Goal: Register for event/course

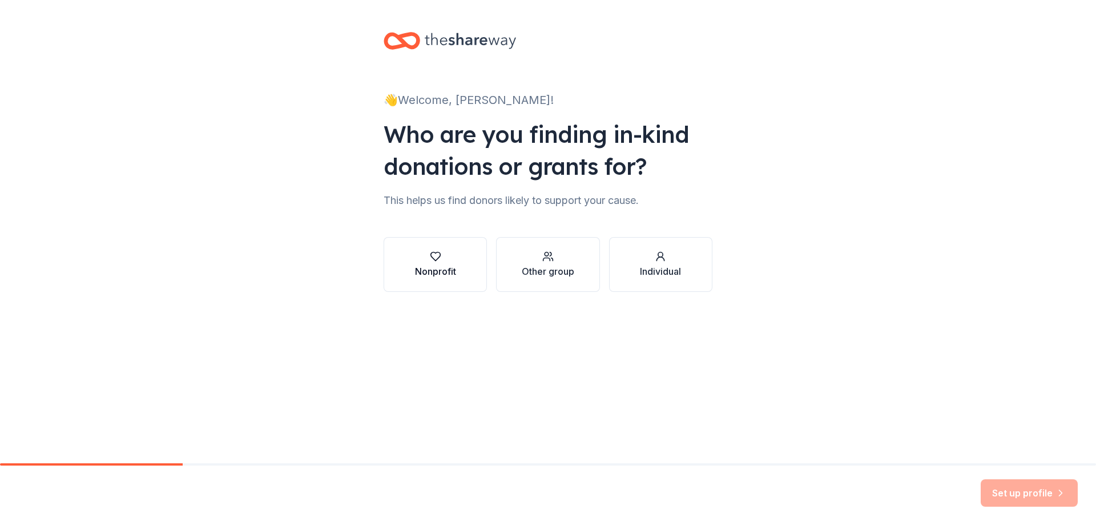
click at [438, 265] on div "Nonprofit" at bounding box center [435, 271] width 41 height 14
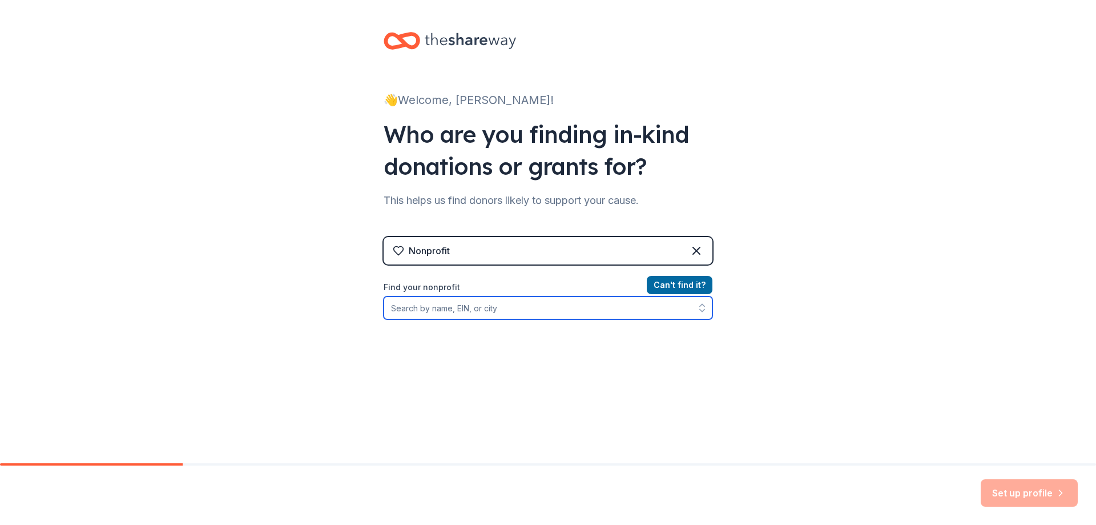
click at [567, 312] on input "Find your nonprofit" at bounding box center [548, 307] width 329 height 23
type input "st anthonny of padua [DEMOGRAPHIC_DATA]"
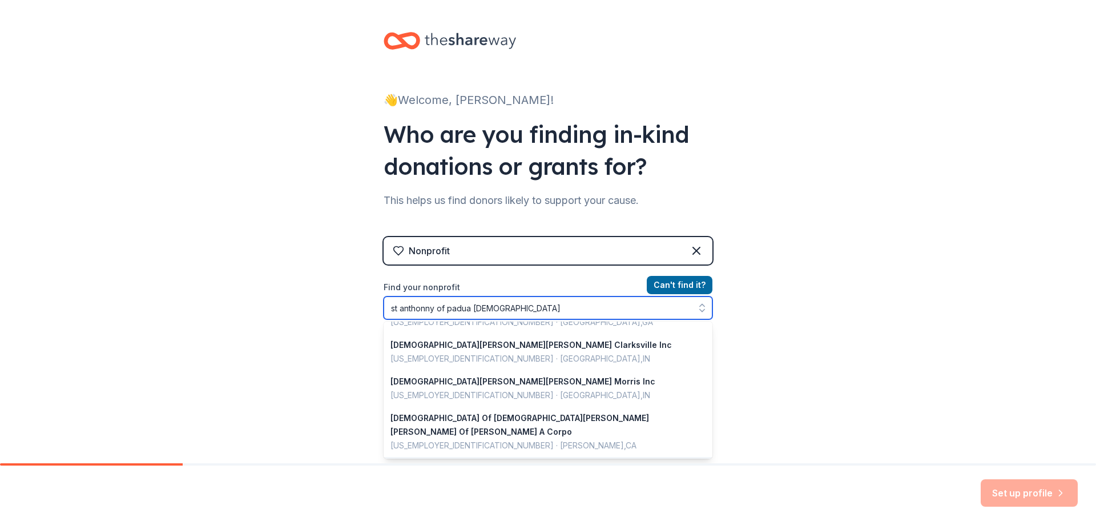
scroll to position [151, 0]
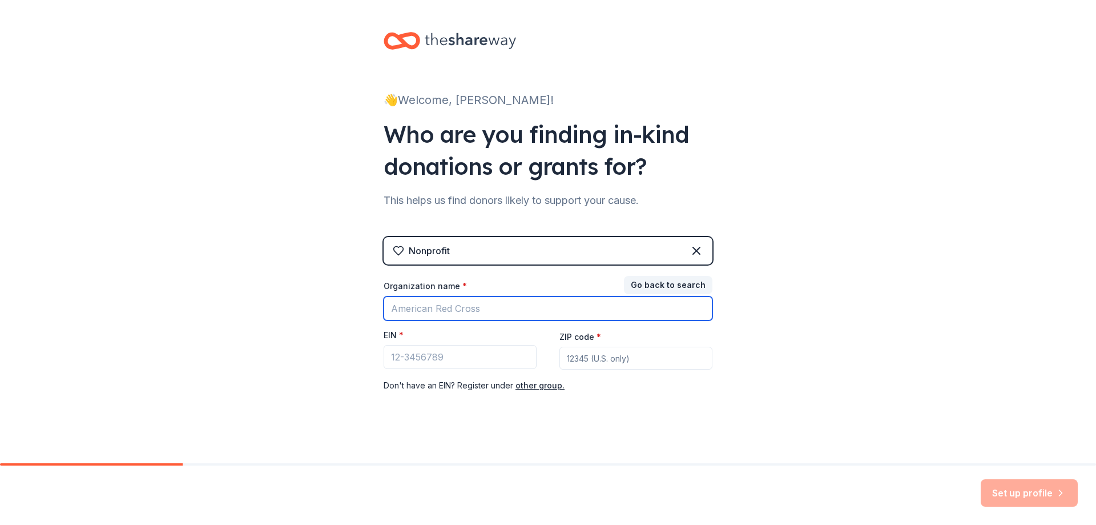
click at [555, 304] on input "Organization name *" at bounding box center [548, 308] width 329 height 24
type input "[DEMOGRAPHIC_DATA][PERSON_NAME][PERSON_NAME]"
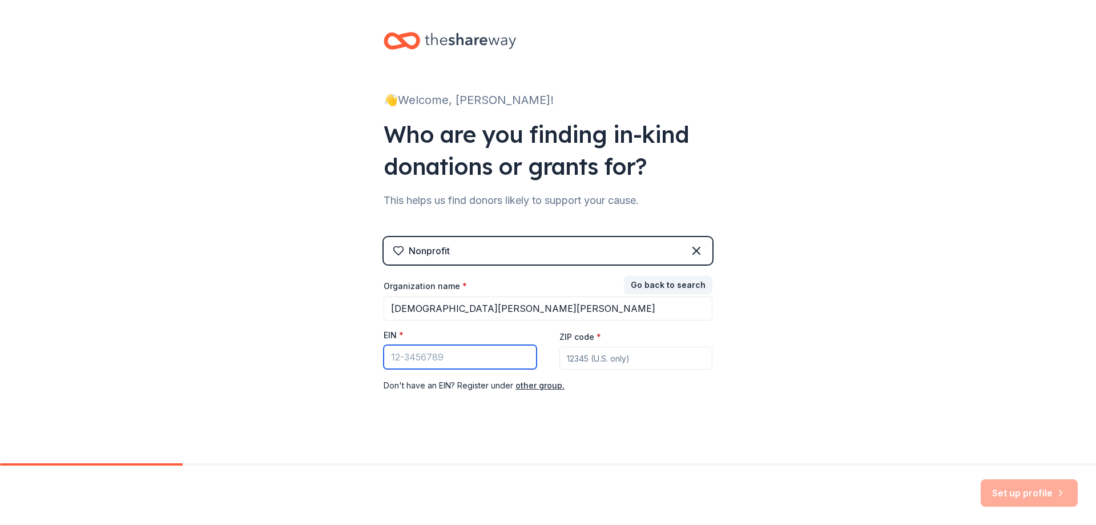
paste input "[US_EMPLOYER_IDENTIFICATION_NUMBER]"
type input "[US_EMPLOYER_IDENTIFICATION_NUMBER]"
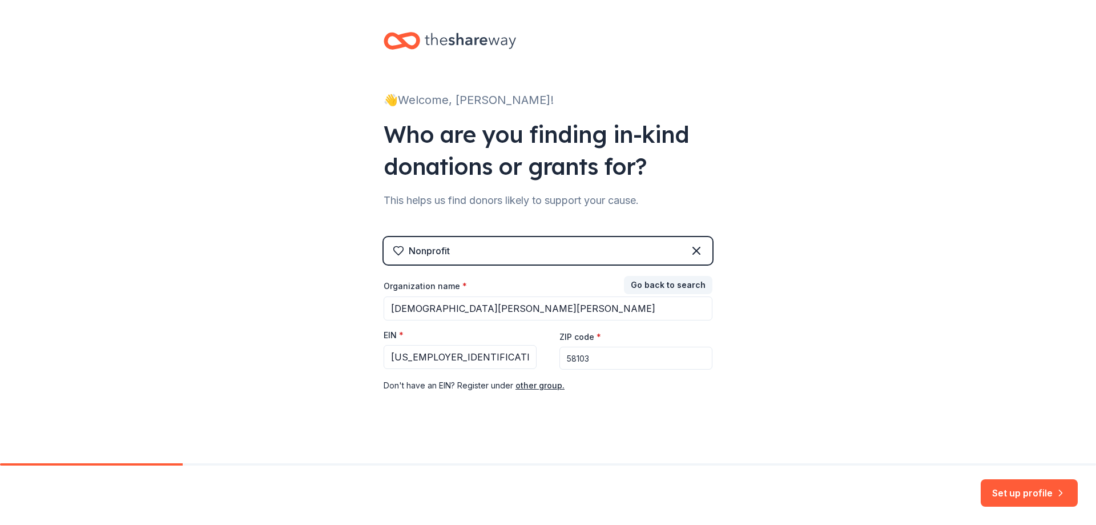
type input "58103"
click at [1024, 485] on button "Set up profile" at bounding box center [1029, 492] width 97 height 27
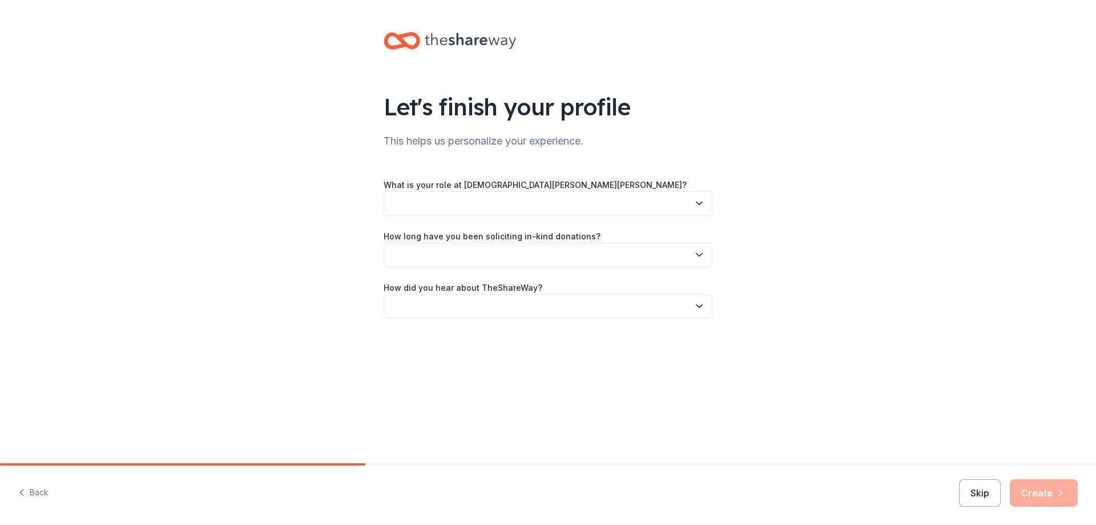
click at [697, 205] on icon "button" at bounding box center [699, 203] width 11 height 11
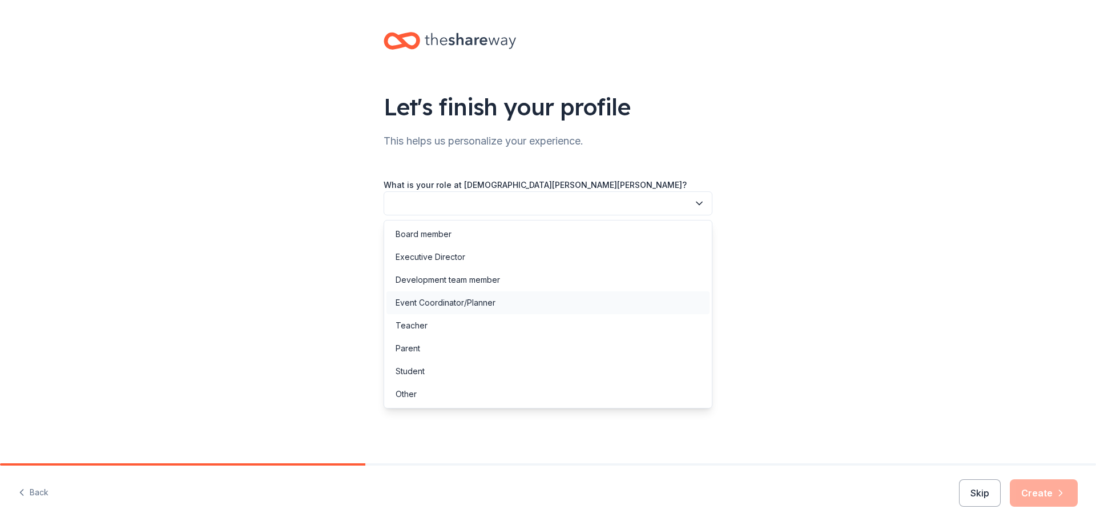
click at [465, 306] on div "Event Coordinator/Planner" at bounding box center [446, 303] width 100 height 14
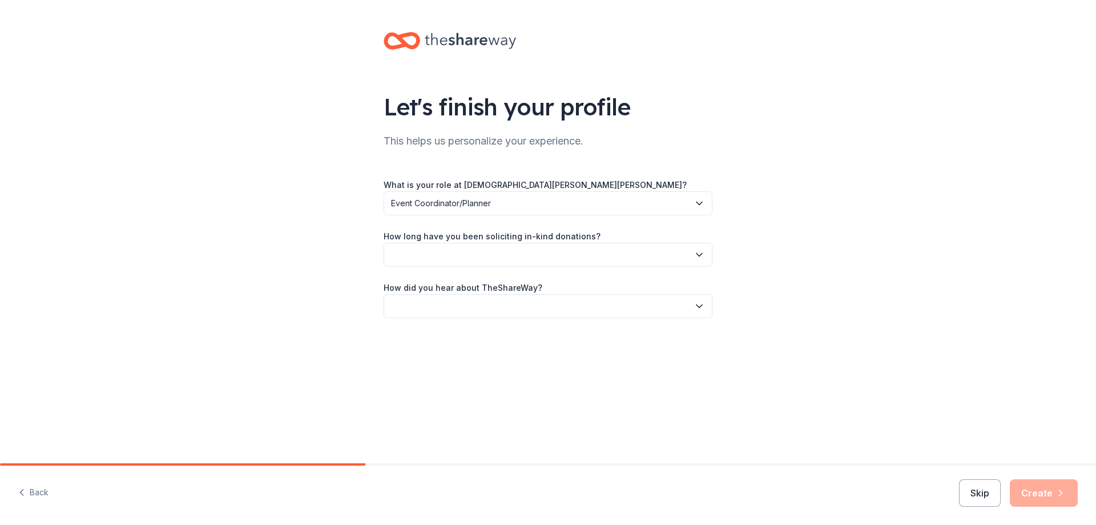
click at [495, 259] on button "button" at bounding box center [548, 255] width 329 height 24
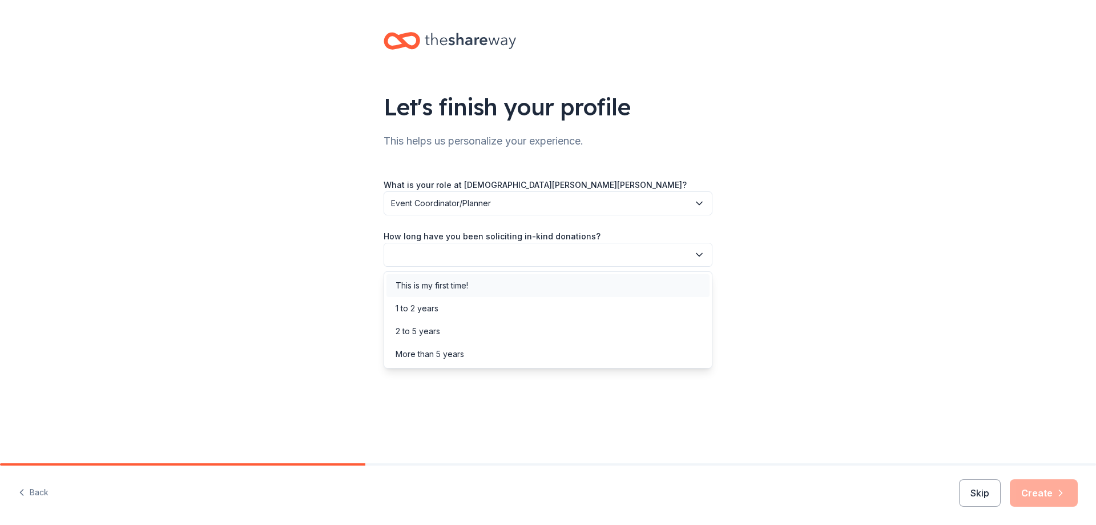
click at [467, 287] on div "This is my first time!" at bounding box center [432, 286] width 73 height 14
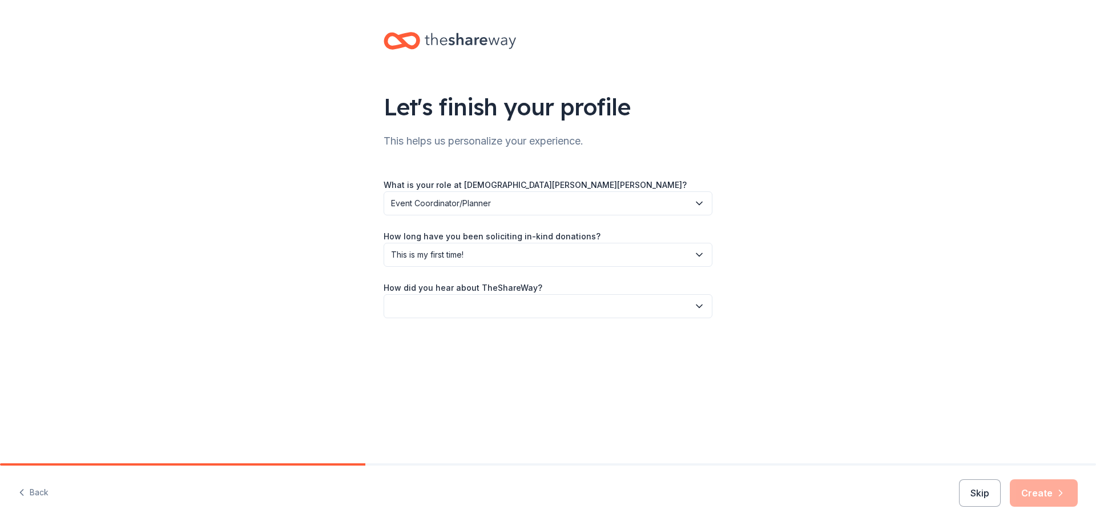
click at [470, 305] on button "button" at bounding box center [548, 306] width 329 height 24
click at [476, 328] on div "Friend or colleague" at bounding box center [548, 336] width 323 height 23
click at [1048, 489] on button "Create" at bounding box center [1044, 492] width 68 height 27
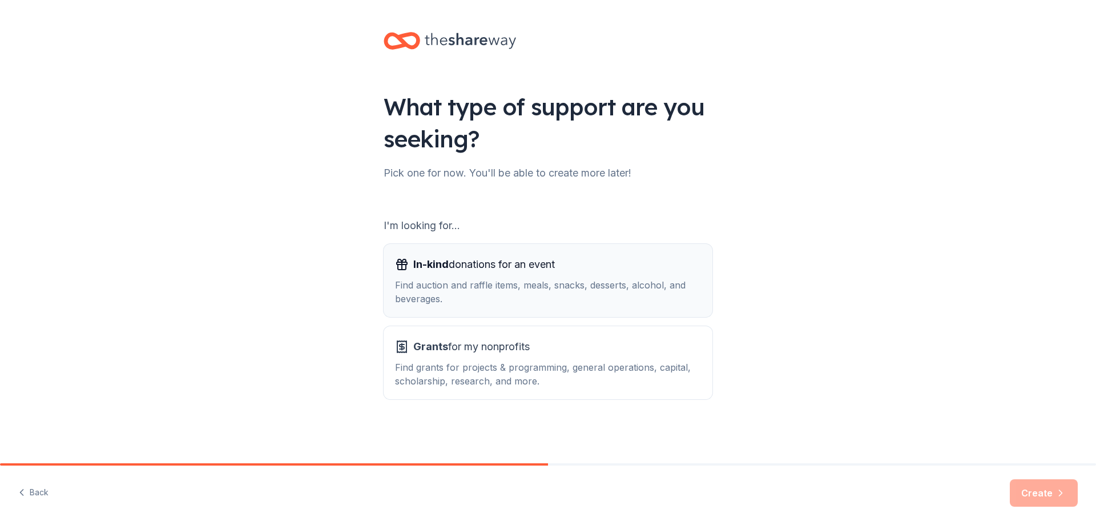
click at [504, 296] on div "Find auction and raffle items, meals, snacks, desserts, alcohol, and beverages." at bounding box center [548, 291] width 306 height 27
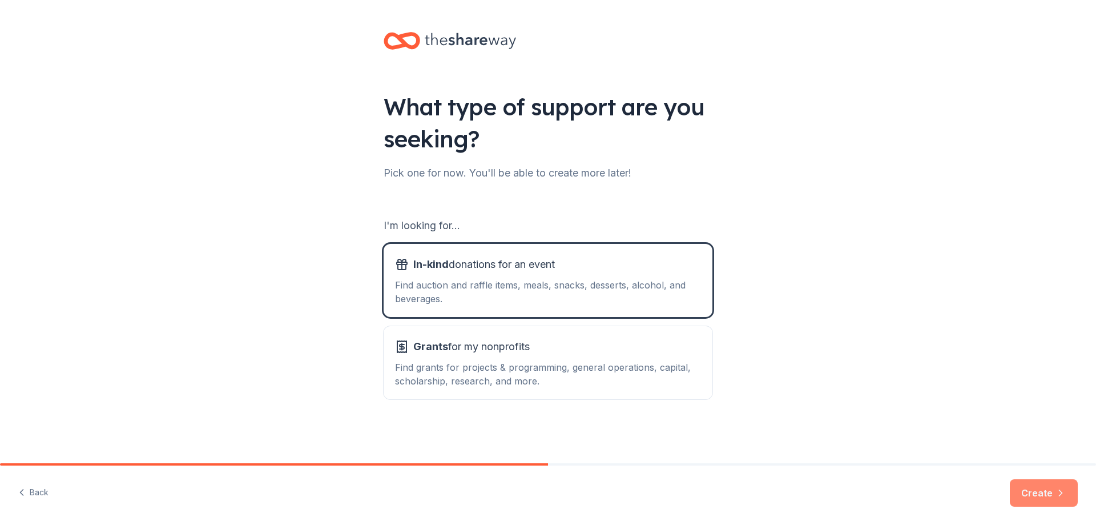
click at [1052, 495] on button "Create" at bounding box center [1044, 492] width 68 height 27
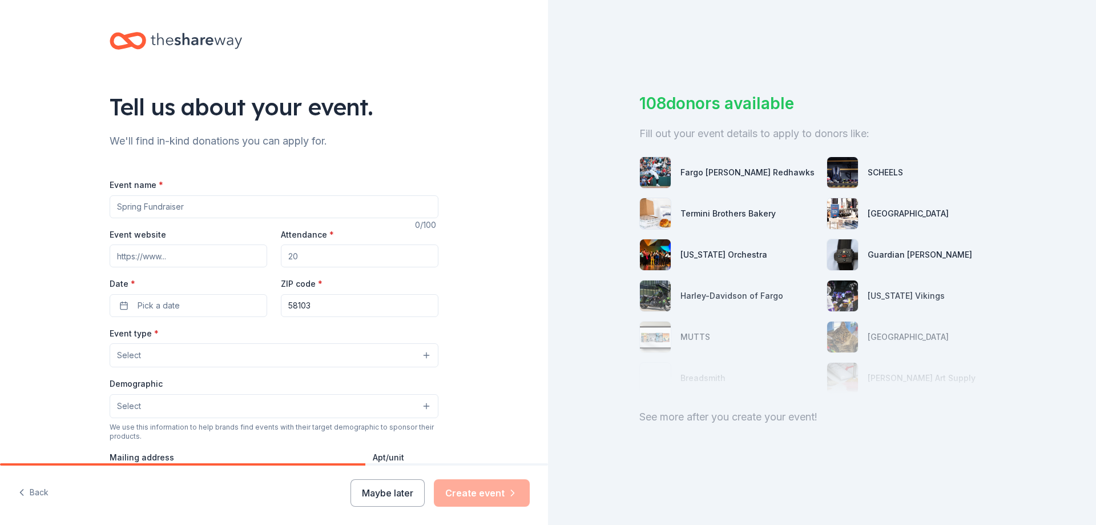
click at [343, 204] on input "Event name *" at bounding box center [274, 206] width 329 height 23
type input "Fall Bazaar"
type input "500"
click at [119, 306] on button "Pick a date" at bounding box center [189, 305] width 158 height 23
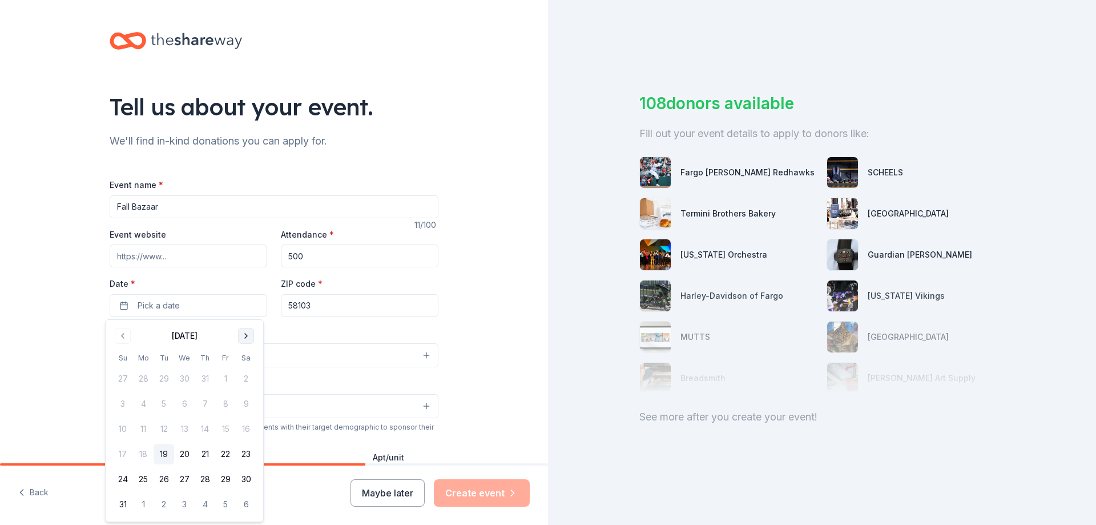
click at [242, 341] on button "Go to next month" at bounding box center [246, 336] width 16 height 16
click at [123, 479] on button "28" at bounding box center [122, 479] width 21 height 21
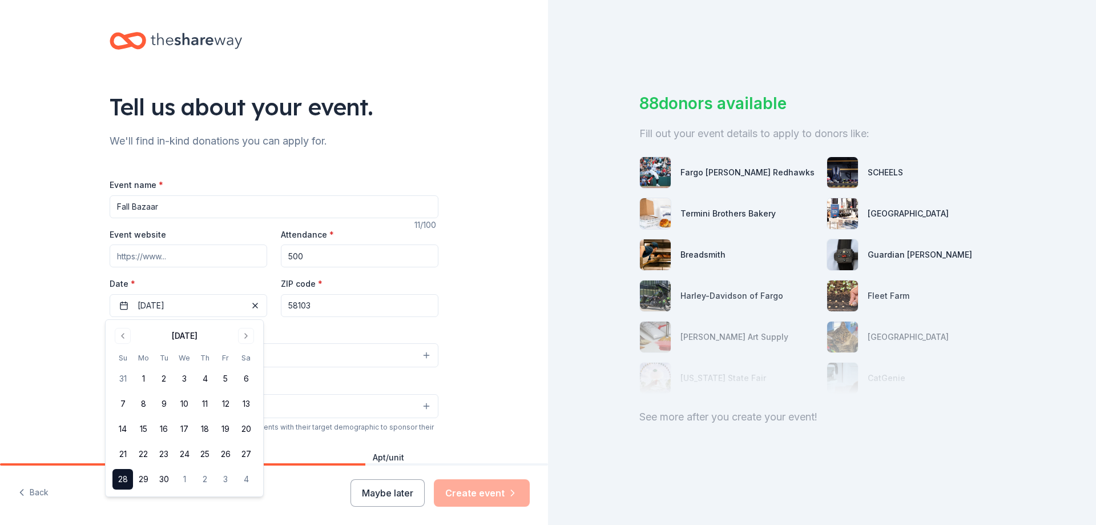
click at [131, 475] on button "28" at bounding box center [122, 479] width 21 height 21
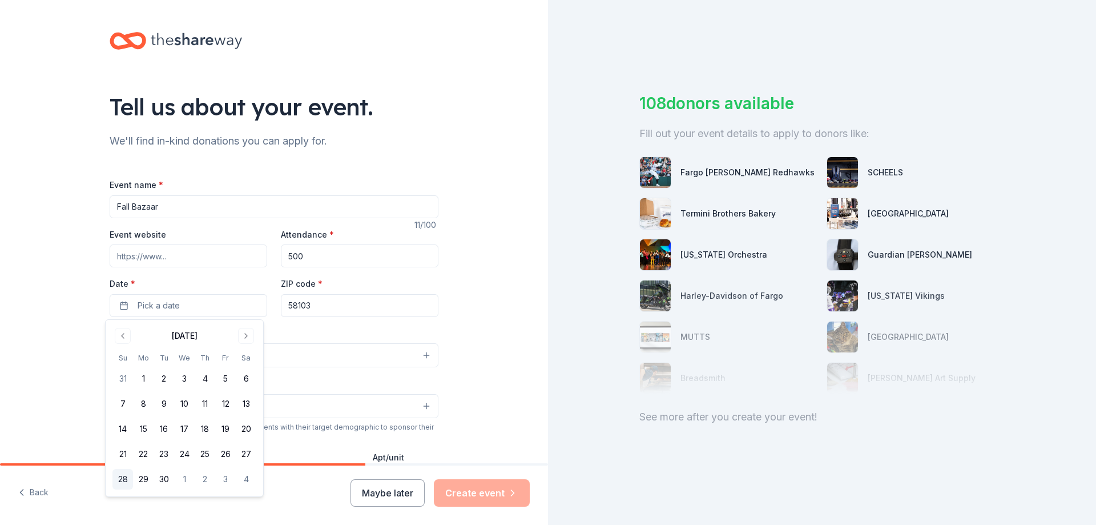
click at [124, 480] on button "28" at bounding box center [122, 479] width 21 height 21
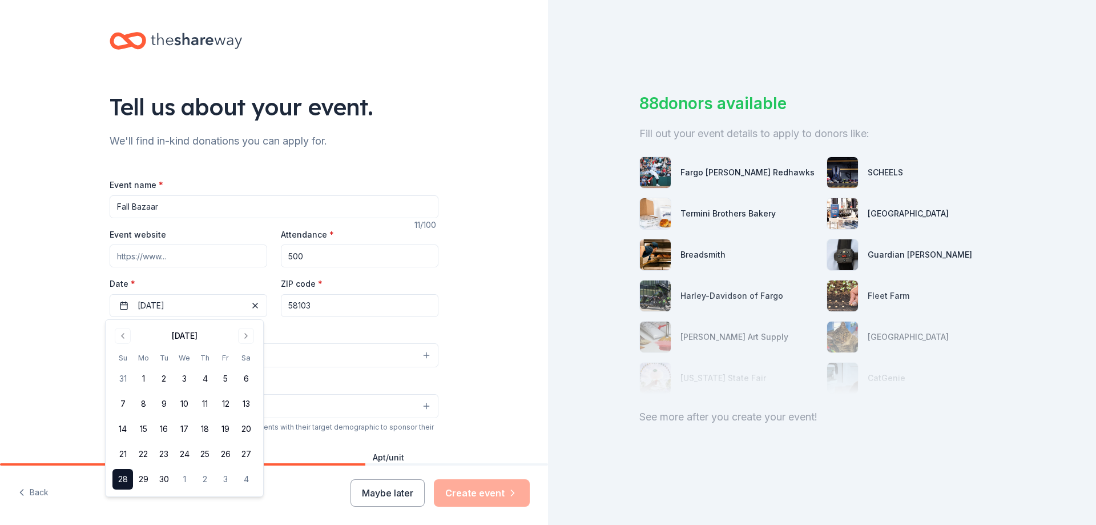
click at [345, 312] on input "58103" at bounding box center [360, 305] width 158 height 23
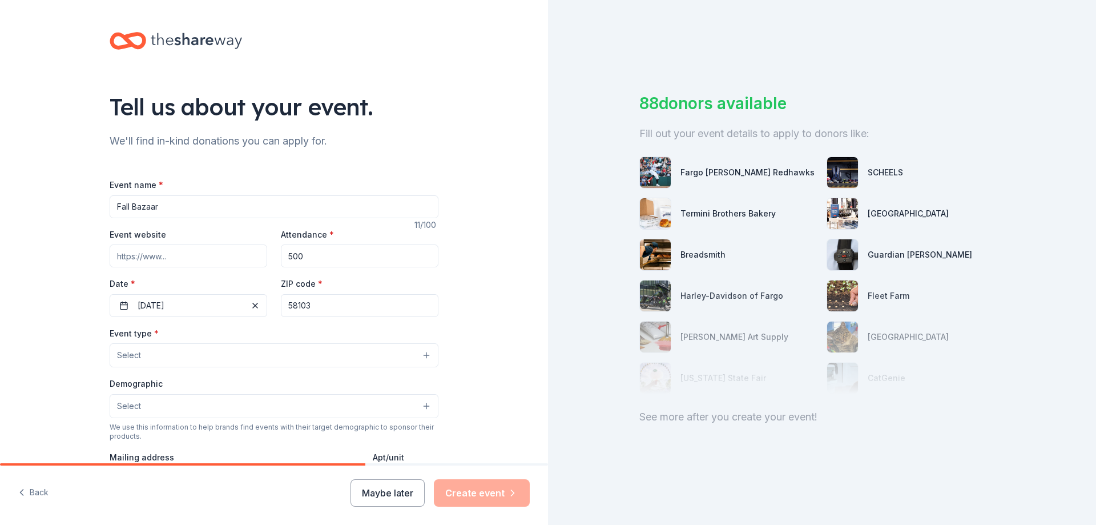
click at [343, 351] on button "Select" at bounding box center [274, 355] width 329 height 24
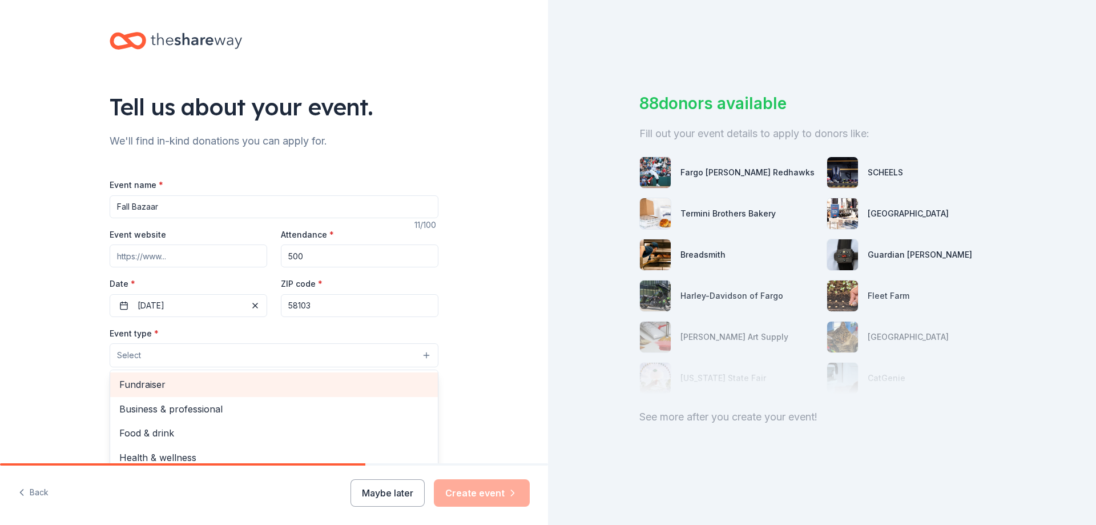
click at [290, 389] on span "Fundraiser" at bounding box center [273, 384] width 309 height 15
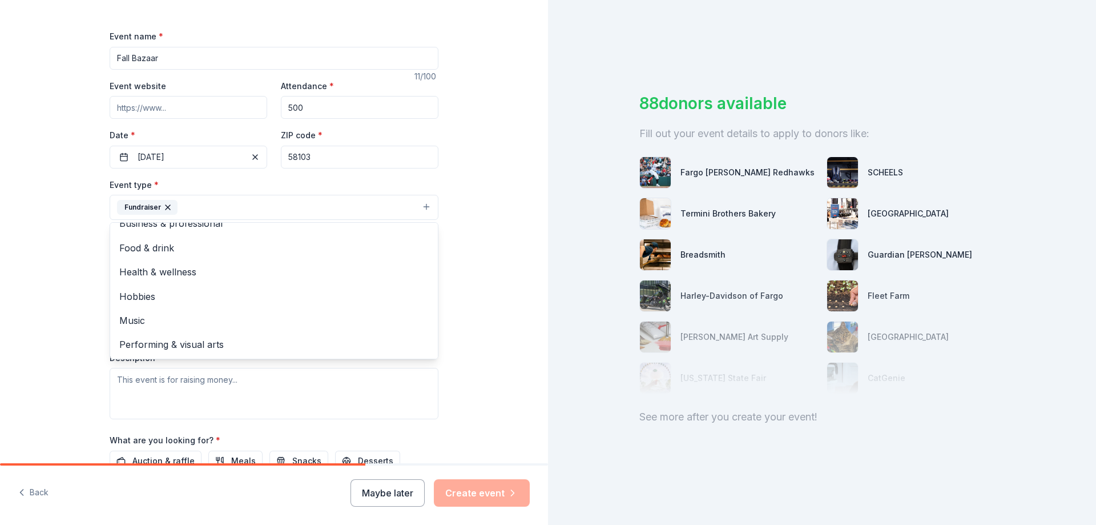
scroll to position [160, 0]
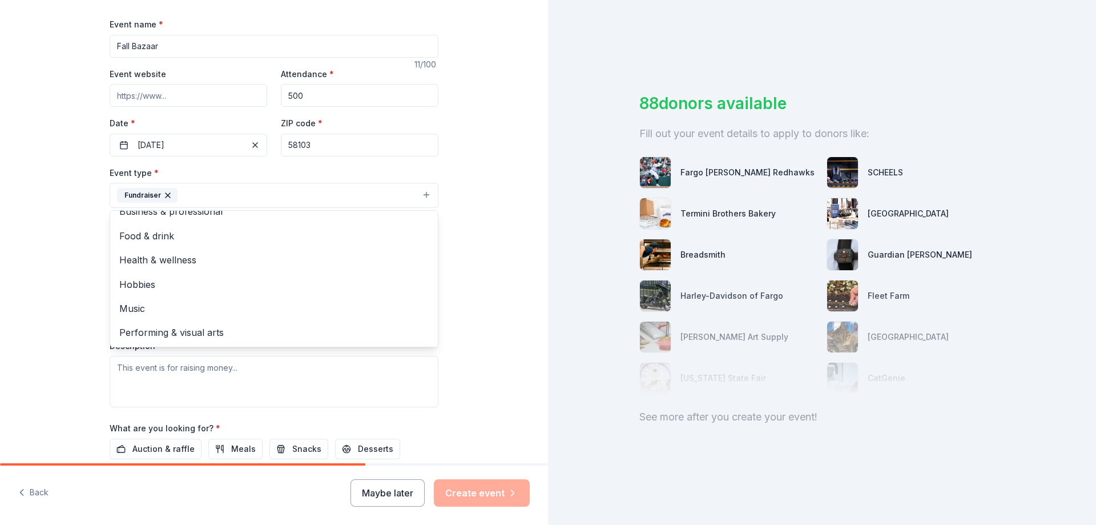
click at [494, 254] on div "Tell us about your event. We'll find in-kind donations you can apply for. Event…" at bounding box center [274, 220] width 548 height 761
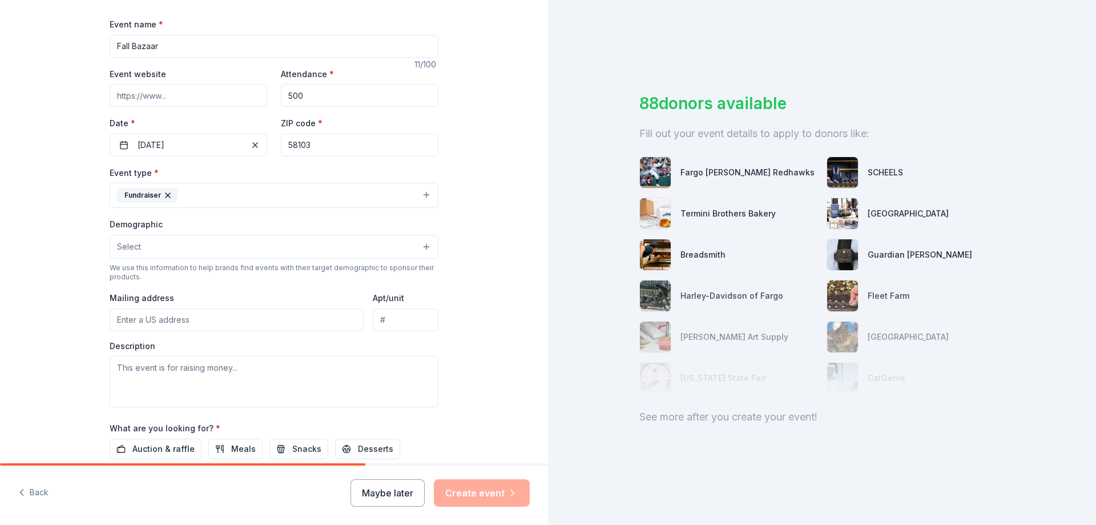
click at [400, 240] on button "Select" at bounding box center [274, 247] width 329 height 24
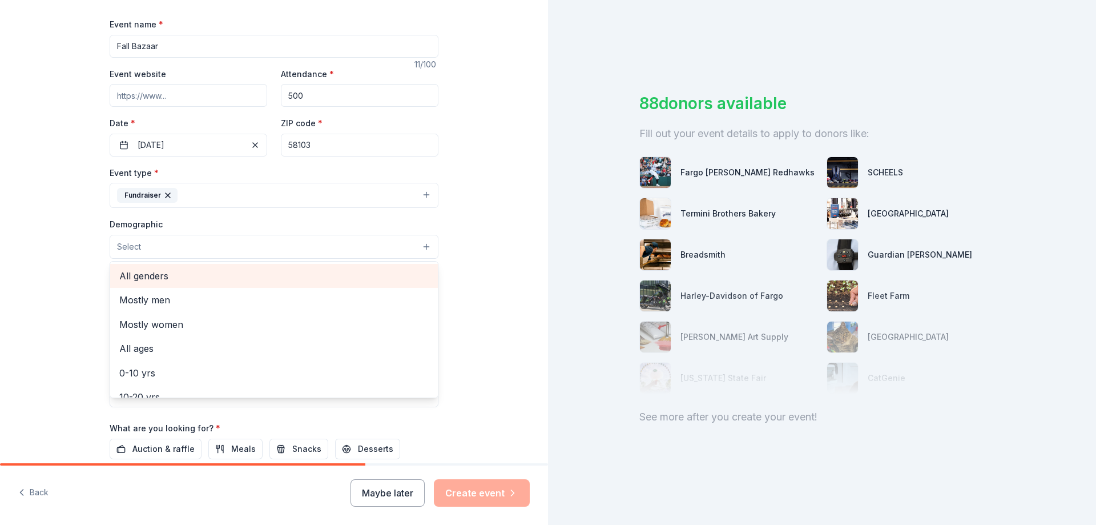
click at [196, 286] on div "All genders" at bounding box center [274, 276] width 328 height 24
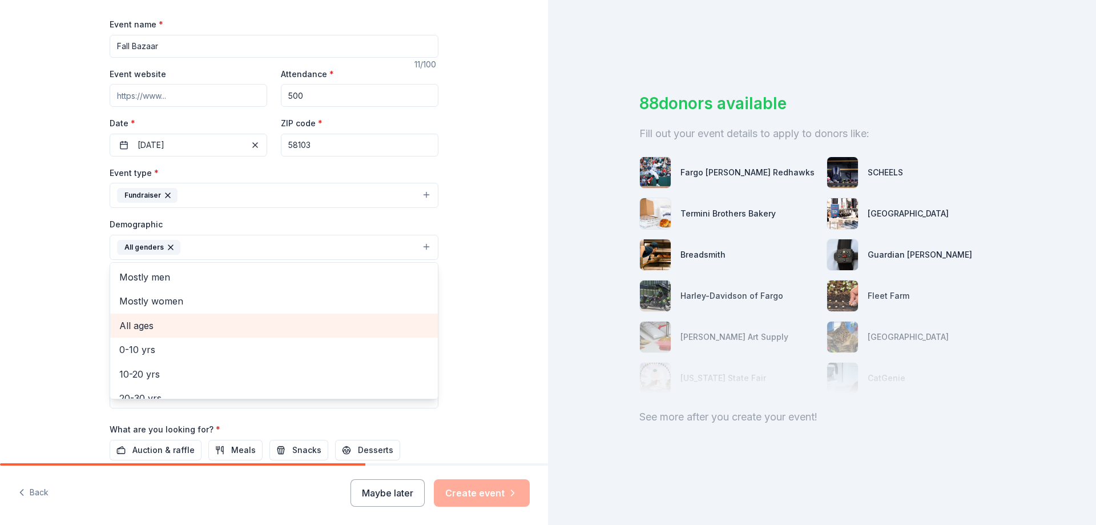
click at [184, 329] on span "All ages" at bounding box center [273, 325] width 309 height 15
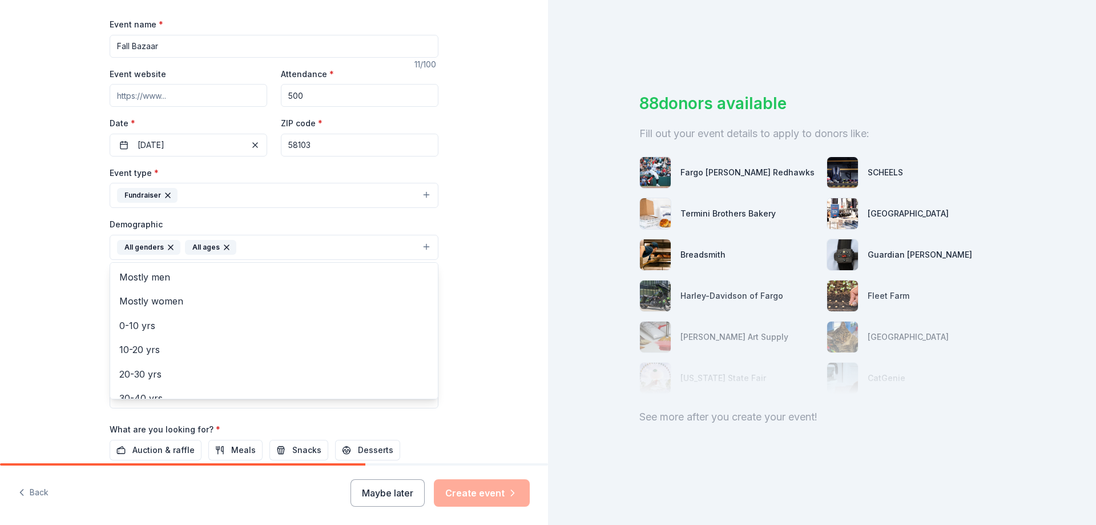
click at [483, 248] on div "Tell us about your event. We'll find in-kind donations you can apply for. Event…" at bounding box center [274, 221] width 548 height 762
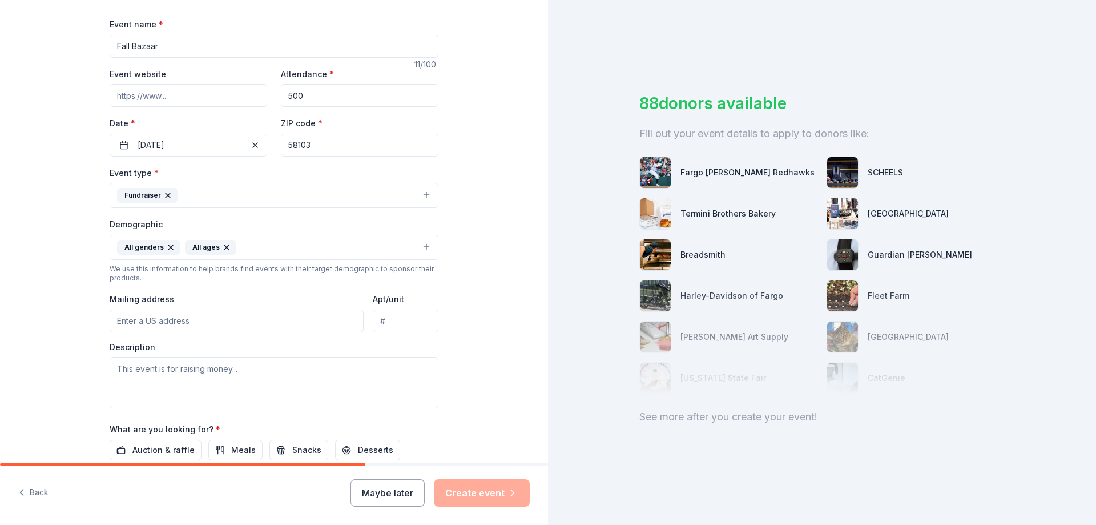
click at [289, 319] on input "Mailing address" at bounding box center [237, 320] width 254 height 23
type input "710 10th Street South, Fargo, ND, 58103"
click at [185, 377] on textarea at bounding box center [274, 382] width 329 height 51
paste textarea "Proceeds from the bazaar help to support our church, which in turn supports our…"
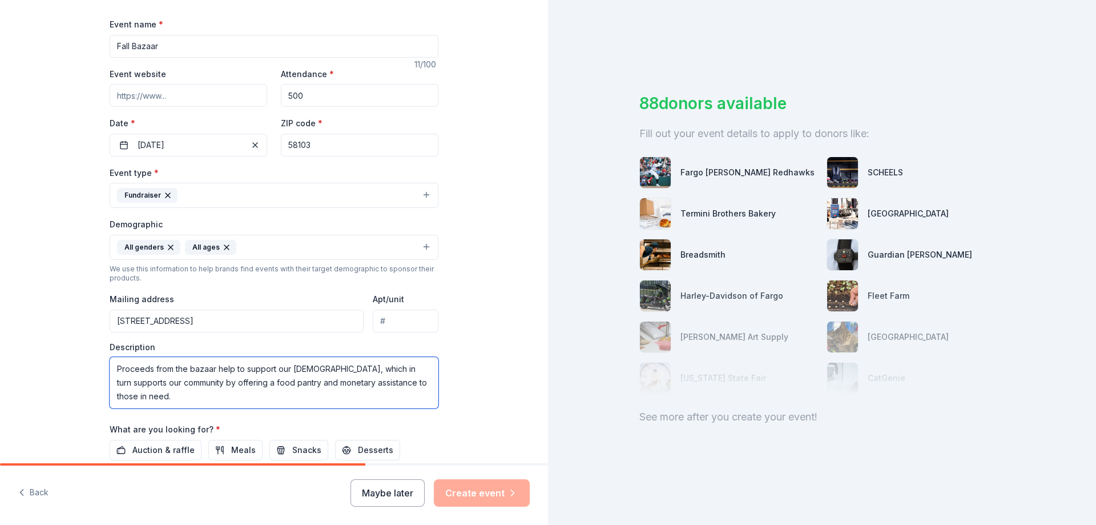
click at [112, 366] on textarea "Proceeds from the bazaar help to support our church, which in turn supports our…" at bounding box center [274, 382] width 329 height 51
drag, startPoint x: 351, startPoint y: 369, endPoint x: 400, endPoint y: 372, distance: 49.8
click at [400, 372] on textarea "The fall bazaar is our largest fundraising event of the year. The silent auctio…" at bounding box center [274, 382] width 329 height 51
paste textarea "silent auction"
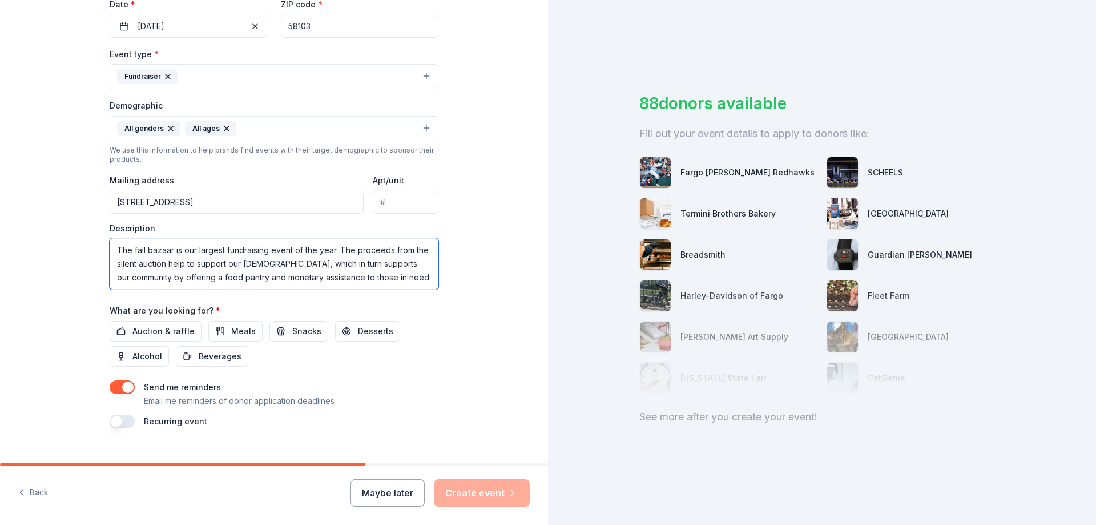
scroll to position [298, 0]
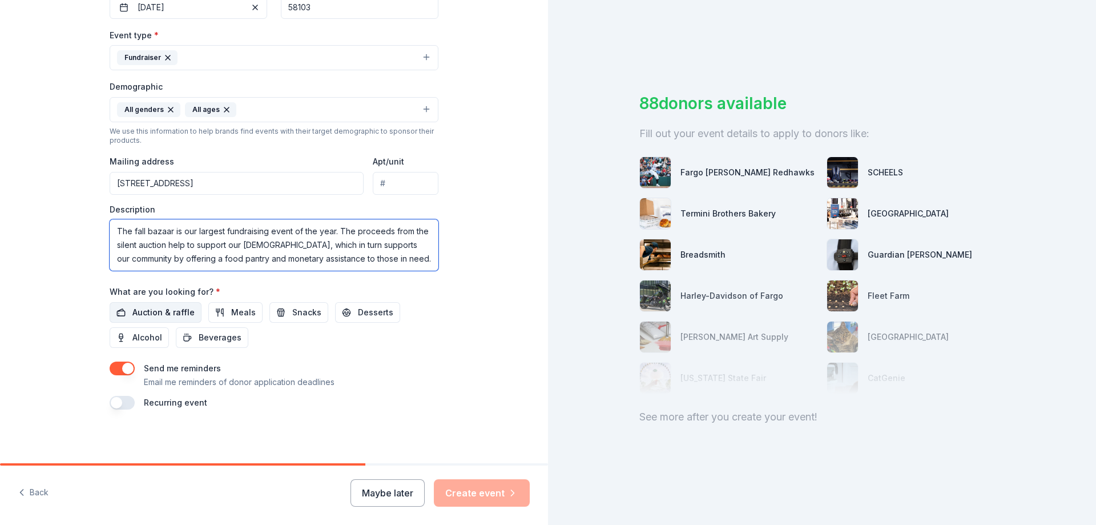
type textarea "The fall bazaar is our largest fundraising event of the year. The proceeds from…"
click at [141, 317] on span "Auction & raffle" at bounding box center [163, 312] width 62 height 14
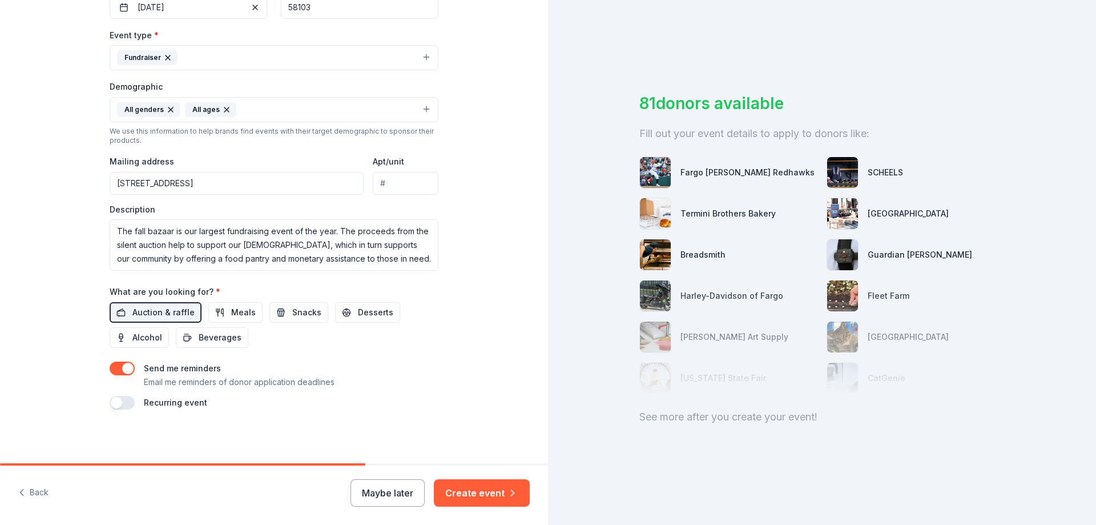
click at [126, 406] on button "button" at bounding box center [122, 403] width 25 height 14
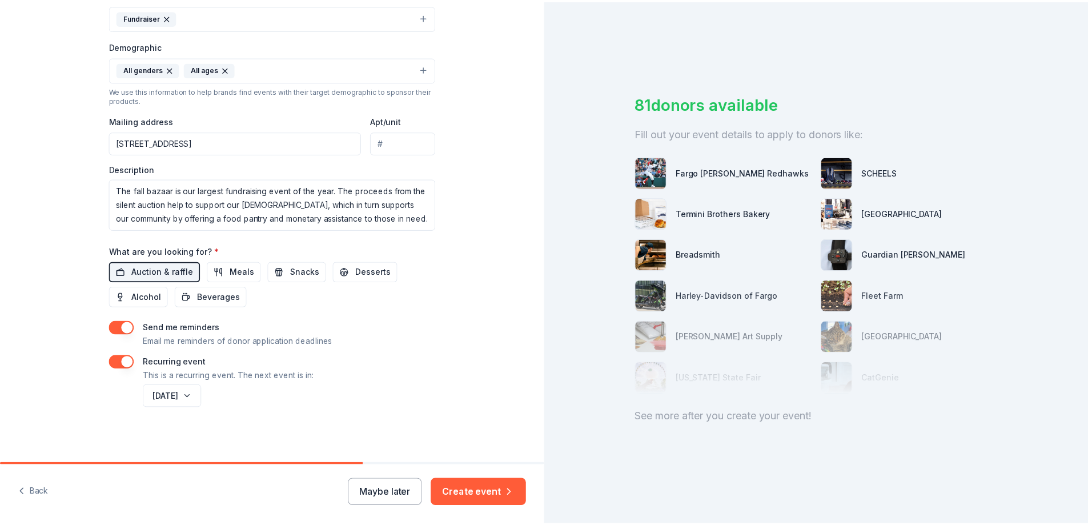
scroll to position [340, 0]
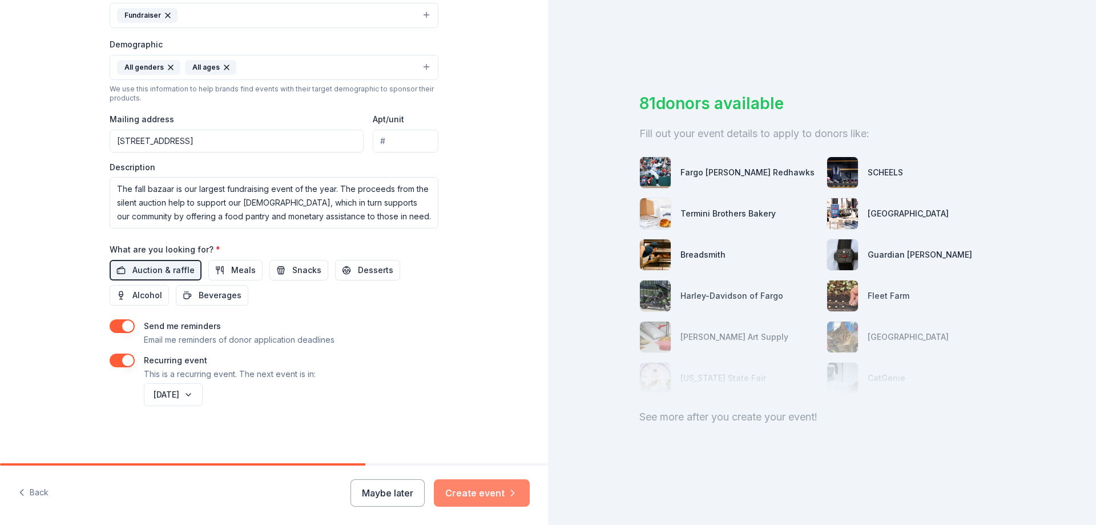
click at [472, 491] on button "Create event" at bounding box center [482, 492] width 96 height 27
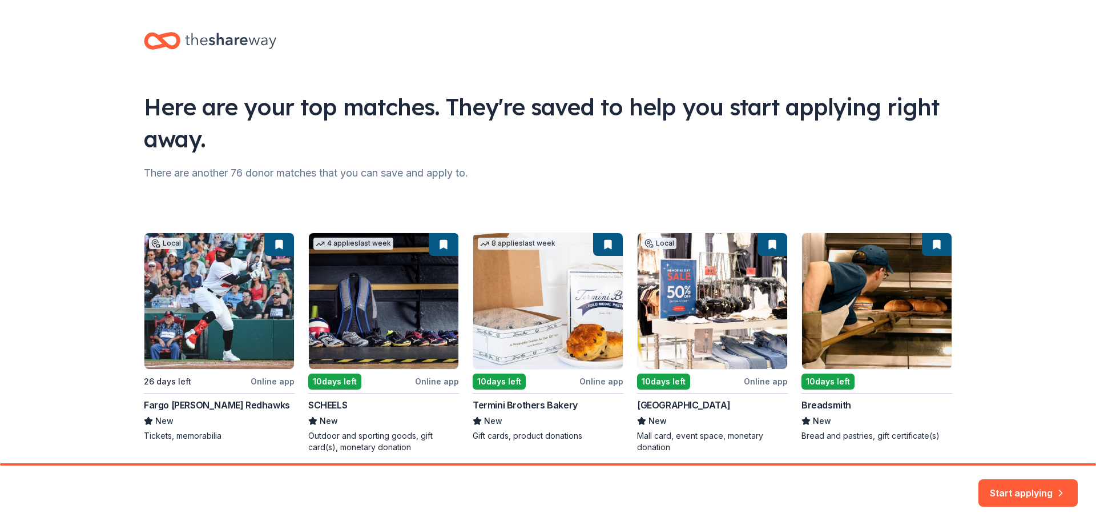
drag, startPoint x: 200, startPoint y: 406, endPoint x: 1018, endPoint y: 485, distance: 821.0
click at [1018, 485] on button "Start applying" at bounding box center [1028, 485] width 99 height 27
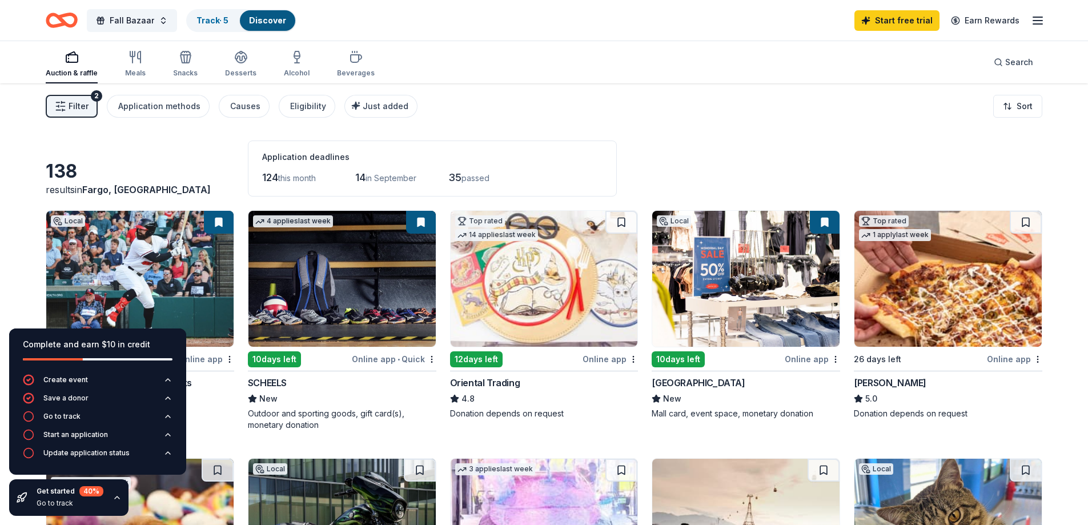
click at [209, 165] on div "138" at bounding box center [140, 171] width 188 height 23
click at [112, 500] on button "button" at bounding box center [116, 497] width 9 height 9
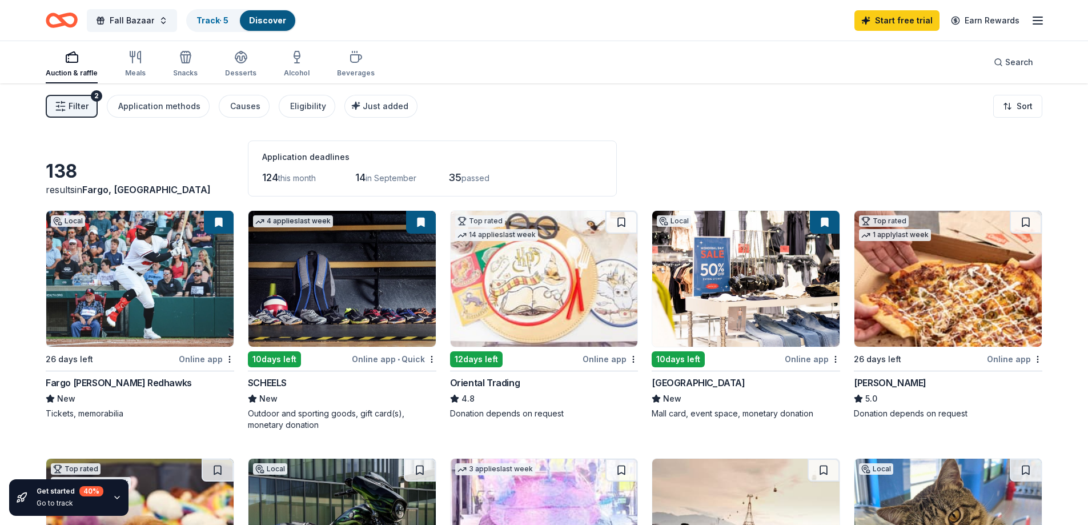
click at [112, 500] on button "button" at bounding box center [116, 497] width 9 height 9
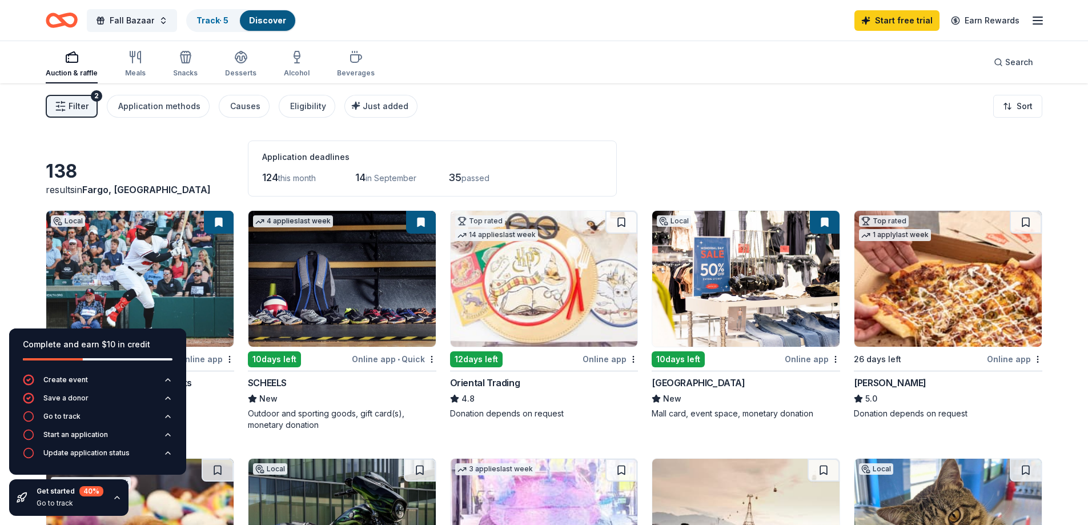
click at [112, 500] on button "button" at bounding box center [116, 497] width 9 height 9
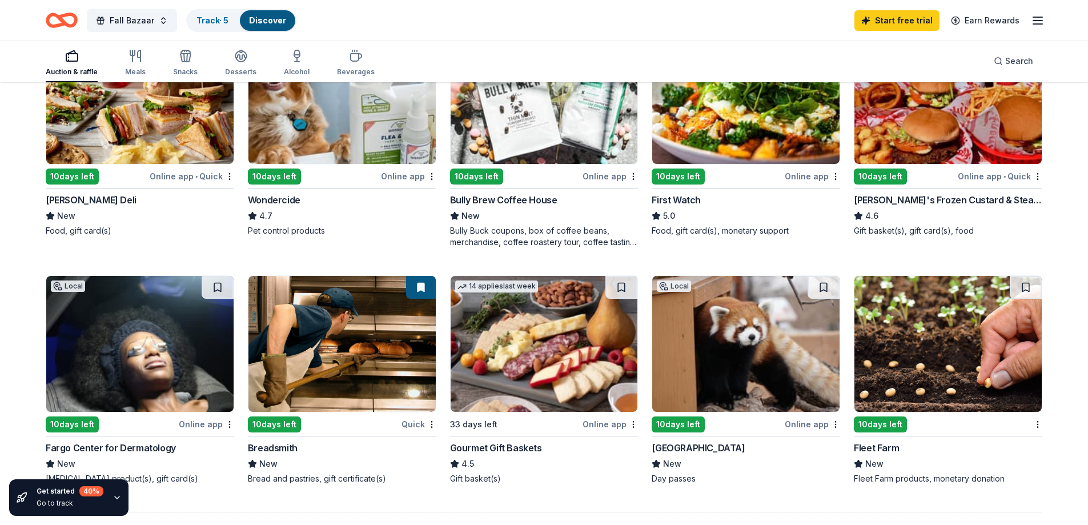
scroll to position [682, 0]
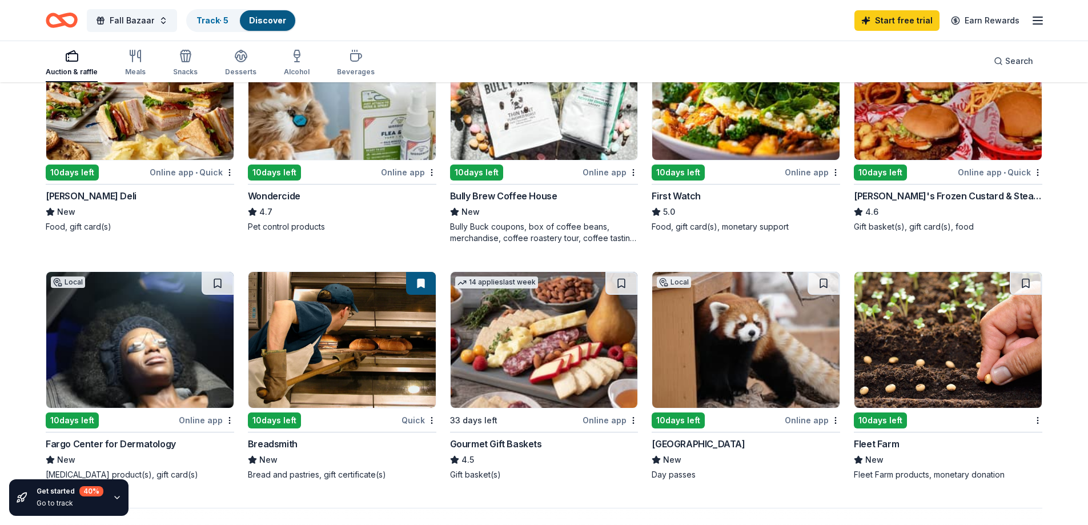
click at [681, 228] on div "Food, gift card(s), monetary support" at bounding box center [746, 226] width 188 height 11
click at [144, 442] on div "Fargo Center for Dermatology" at bounding box center [111, 444] width 130 height 14
click at [139, 442] on div "Fargo Center for Dermatology" at bounding box center [111, 444] width 130 height 14
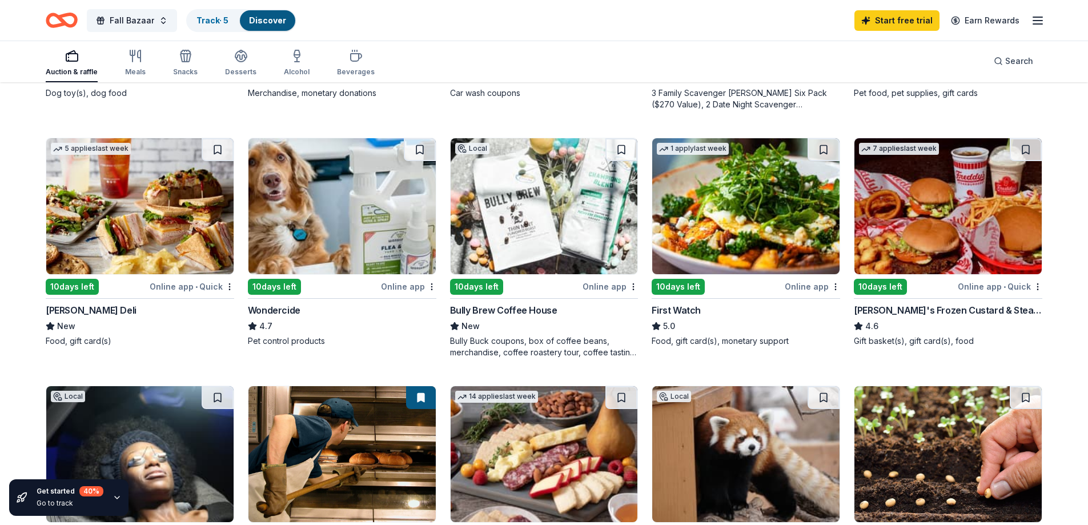
scroll to position [570, 0]
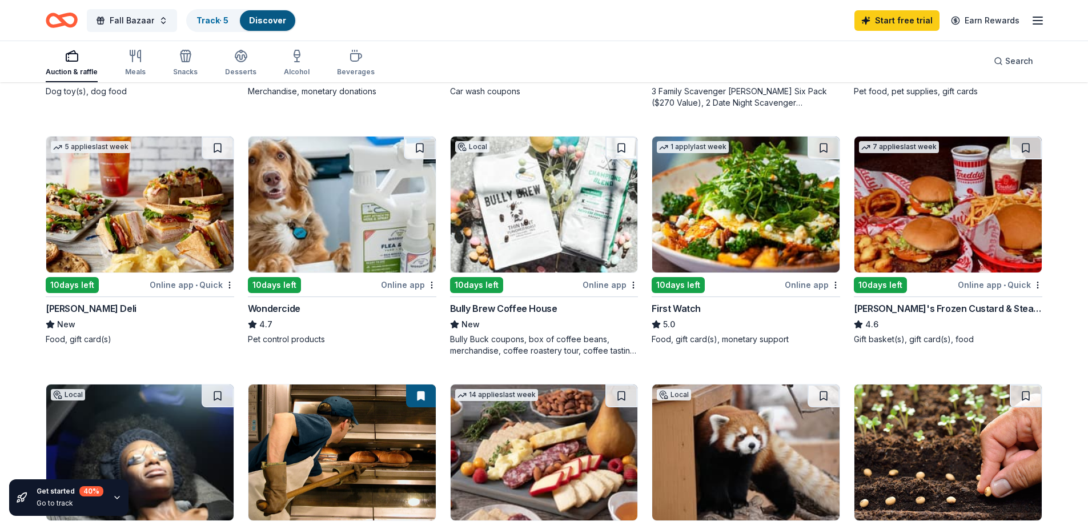
click at [885, 284] on div "10 days left" at bounding box center [880, 285] width 53 height 16
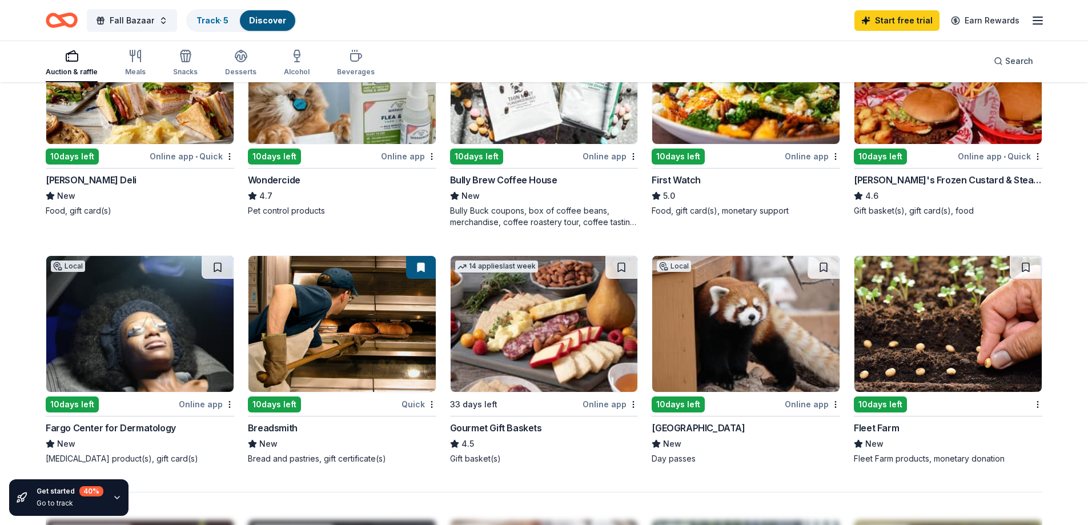
scroll to position [698, 0]
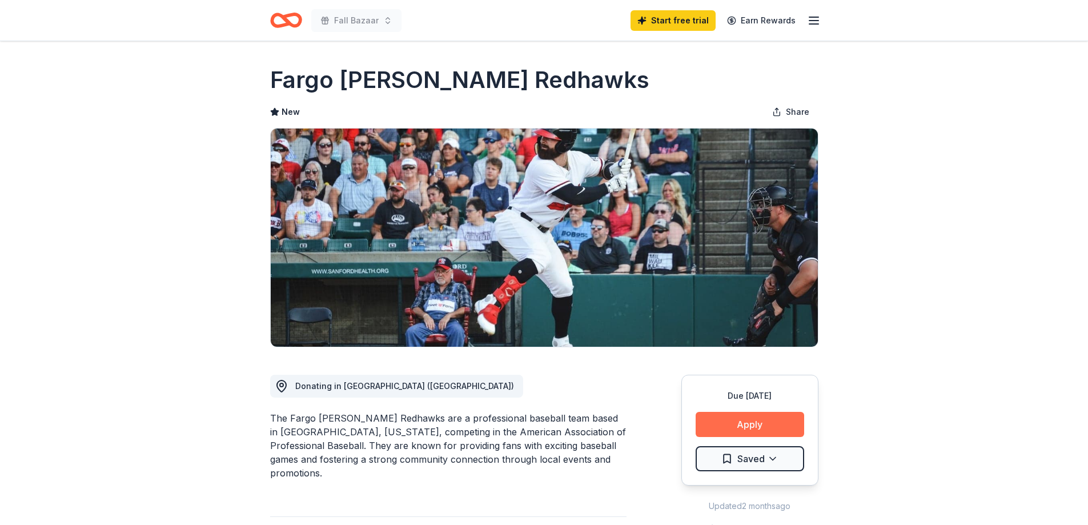
click at [766, 423] on button "Apply" at bounding box center [749, 424] width 108 height 25
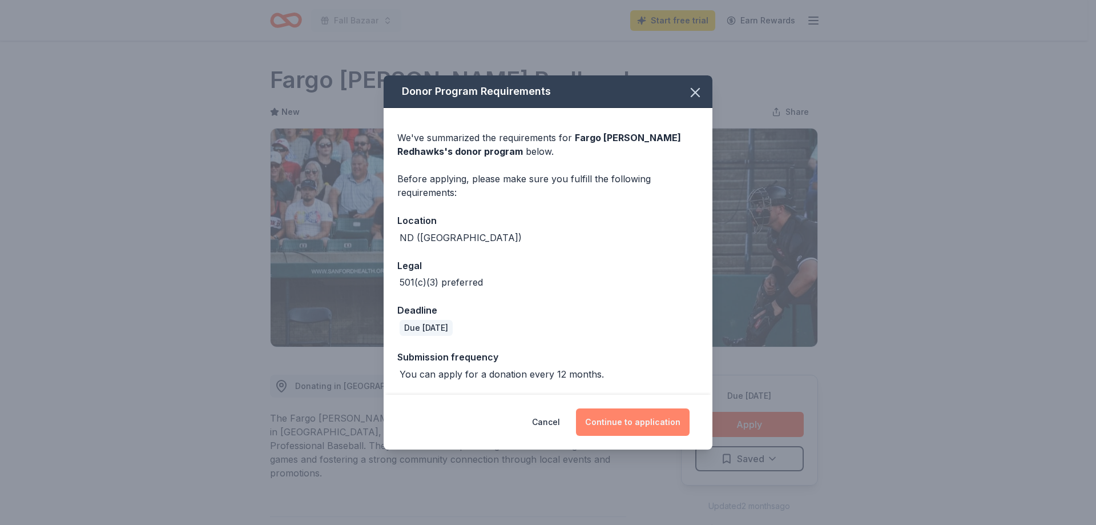
click at [626, 423] on button "Continue to application" at bounding box center [633, 421] width 114 height 27
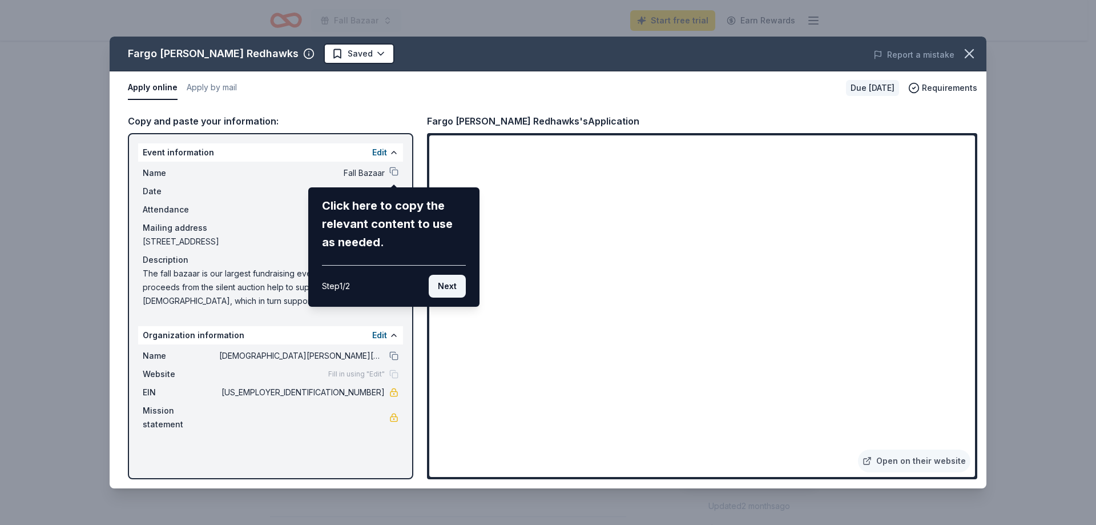
click at [448, 288] on button "Next" at bounding box center [447, 286] width 37 height 23
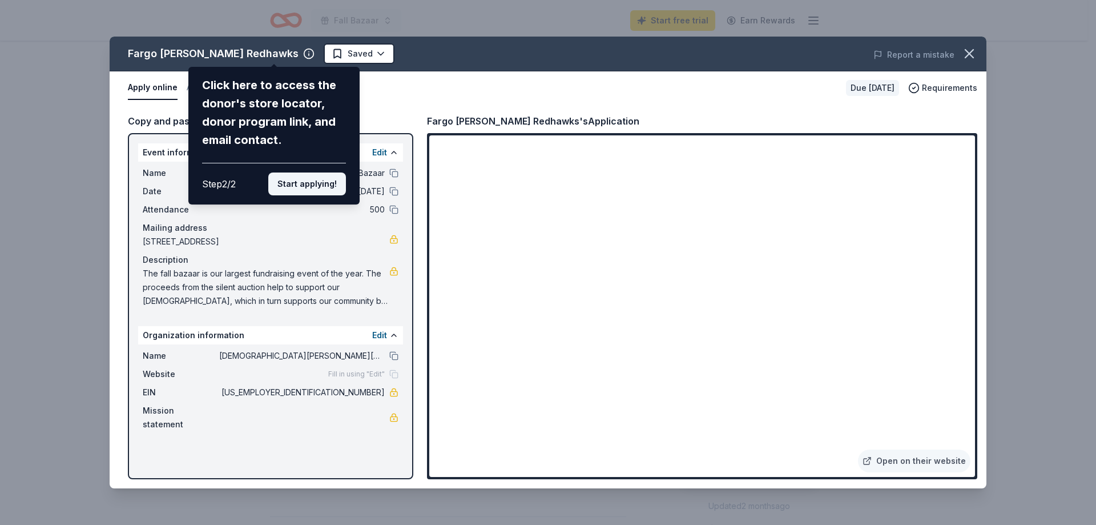
click at [329, 189] on button "Start applying!" at bounding box center [307, 183] width 78 height 23
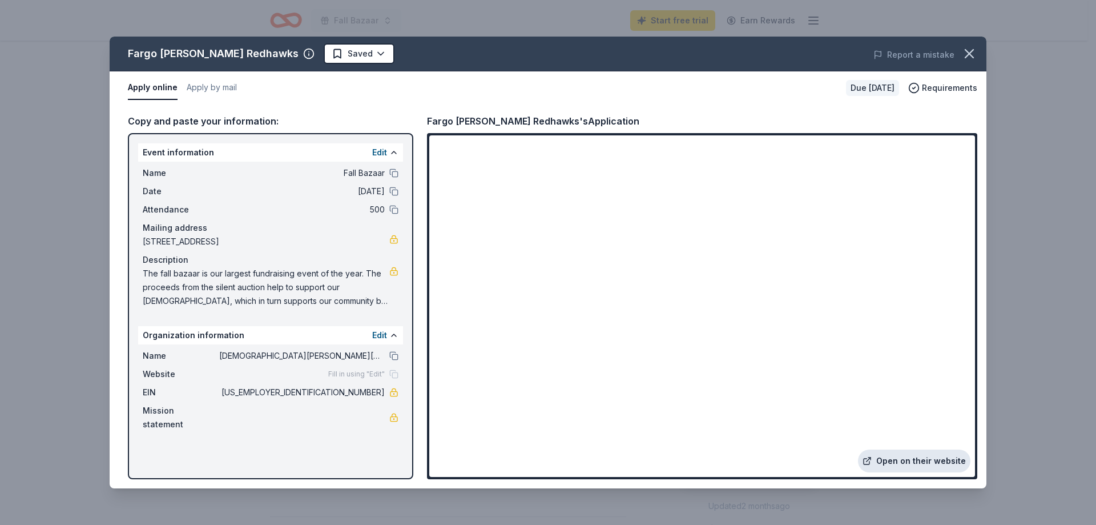
click at [886, 457] on link "Open on their website" at bounding box center [914, 460] width 112 height 23
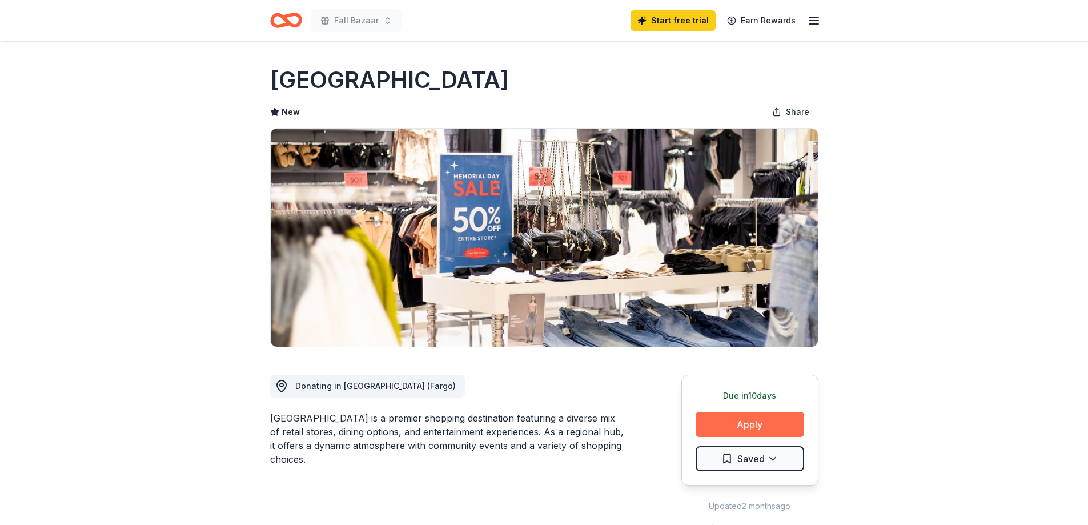
click at [748, 419] on button "Apply" at bounding box center [749, 424] width 108 height 25
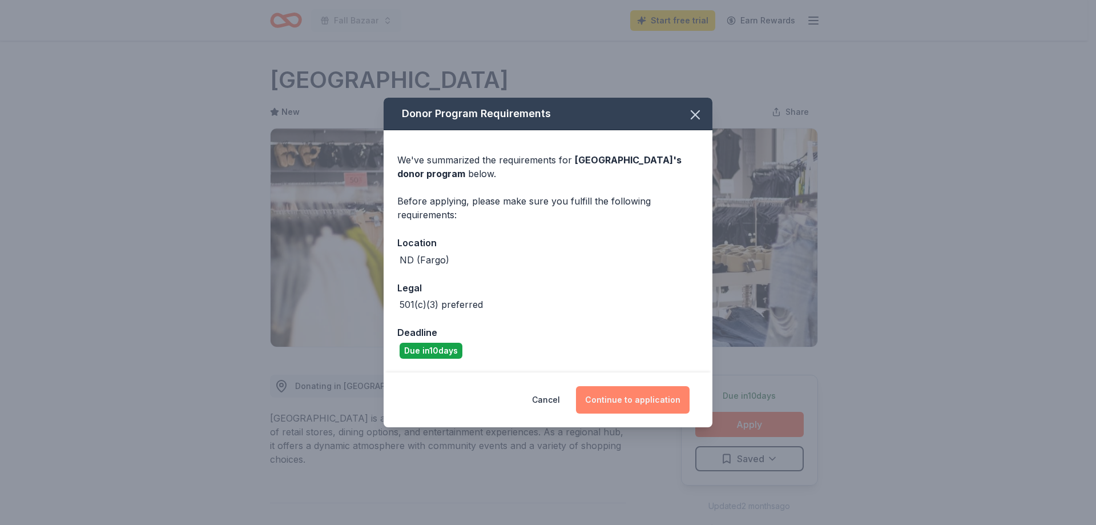
click at [625, 395] on button "Continue to application" at bounding box center [633, 399] width 114 height 27
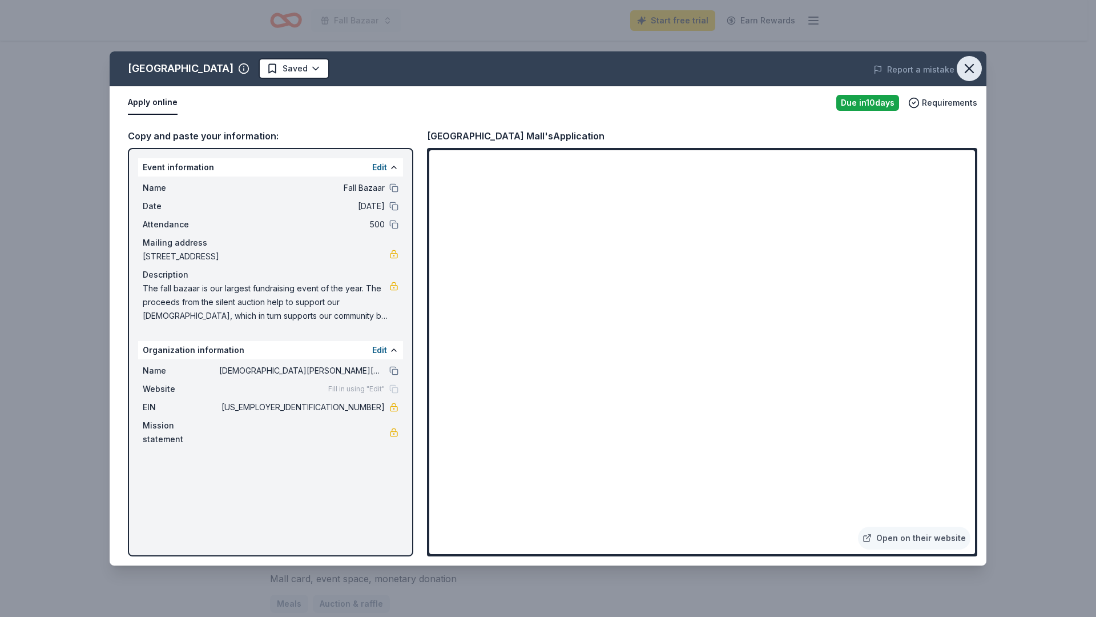
click at [968, 65] on icon "button" at bounding box center [970, 69] width 16 height 16
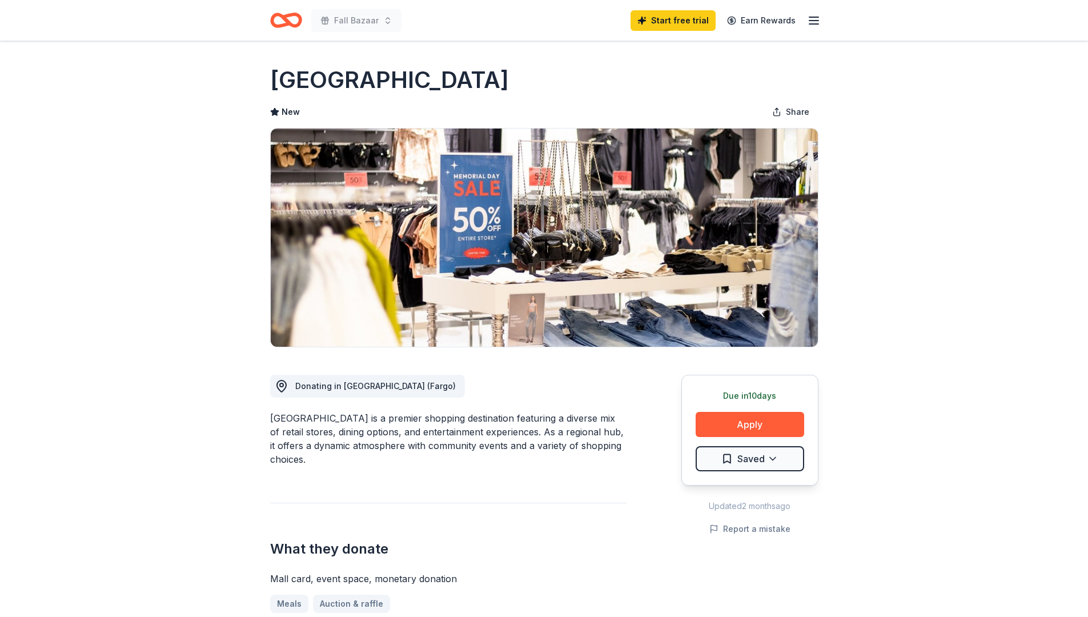
click at [1020, 39] on header "Fall Bazaar Start free trial Earn Rewards" at bounding box center [544, 20] width 1088 height 41
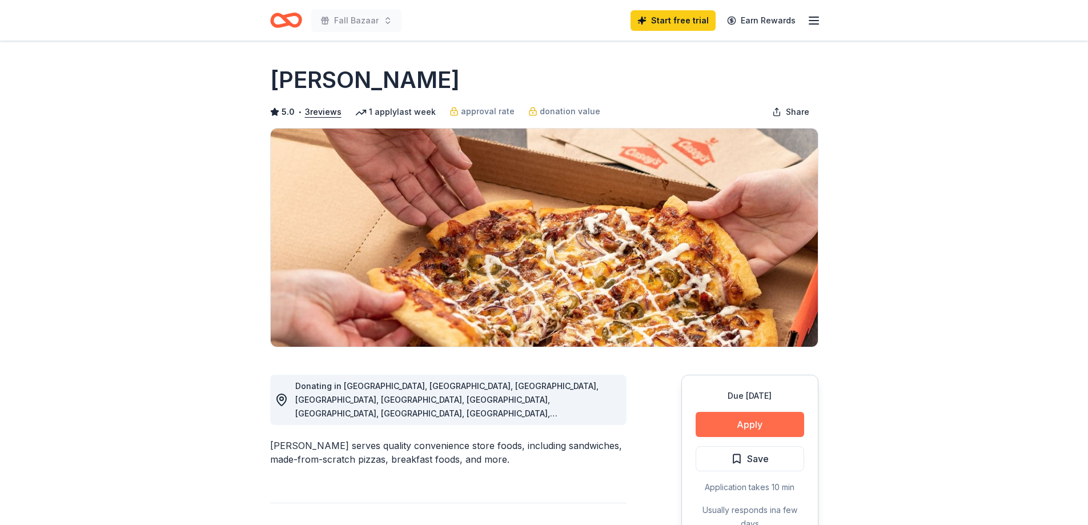
click at [769, 420] on button "Apply" at bounding box center [749, 424] width 108 height 25
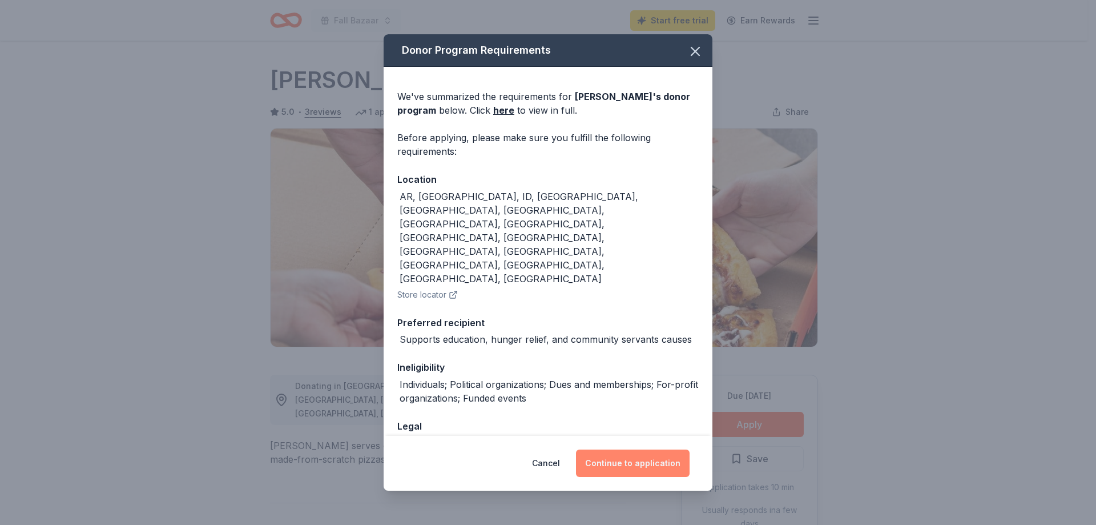
click at [616, 451] on button "Continue to application" at bounding box center [633, 462] width 114 height 27
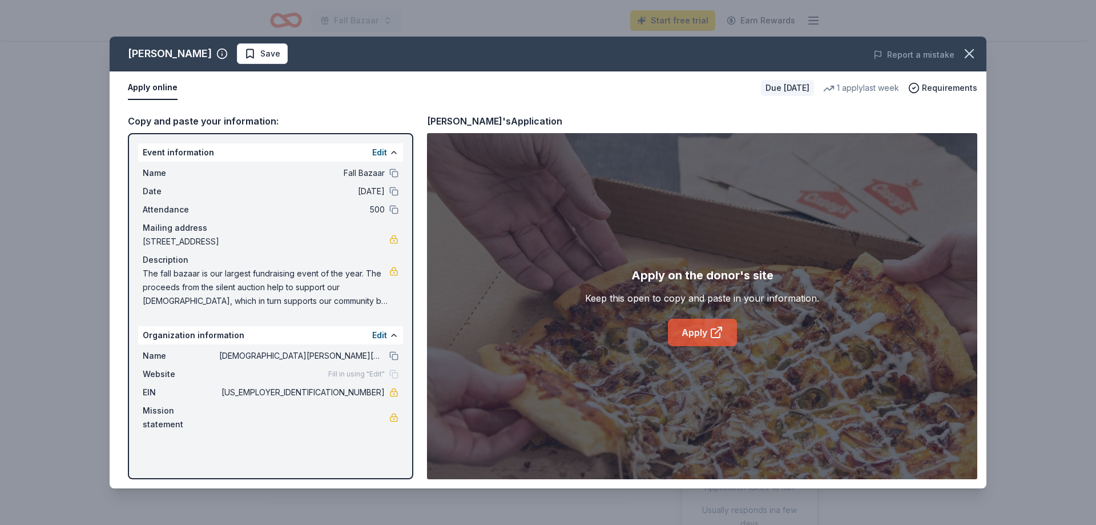
click at [695, 331] on link "Apply" at bounding box center [702, 332] width 69 height 27
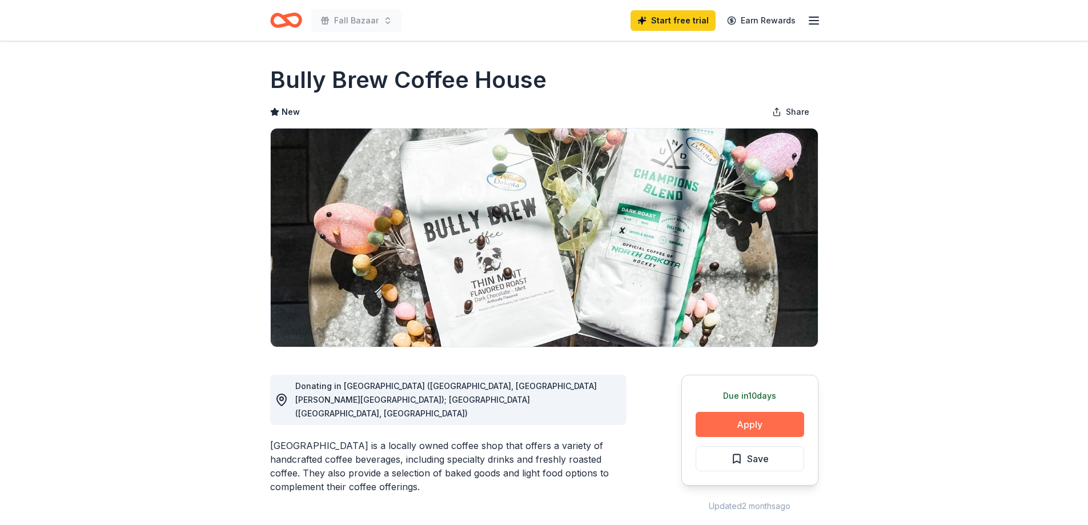
click at [751, 427] on button "Apply" at bounding box center [749, 424] width 108 height 25
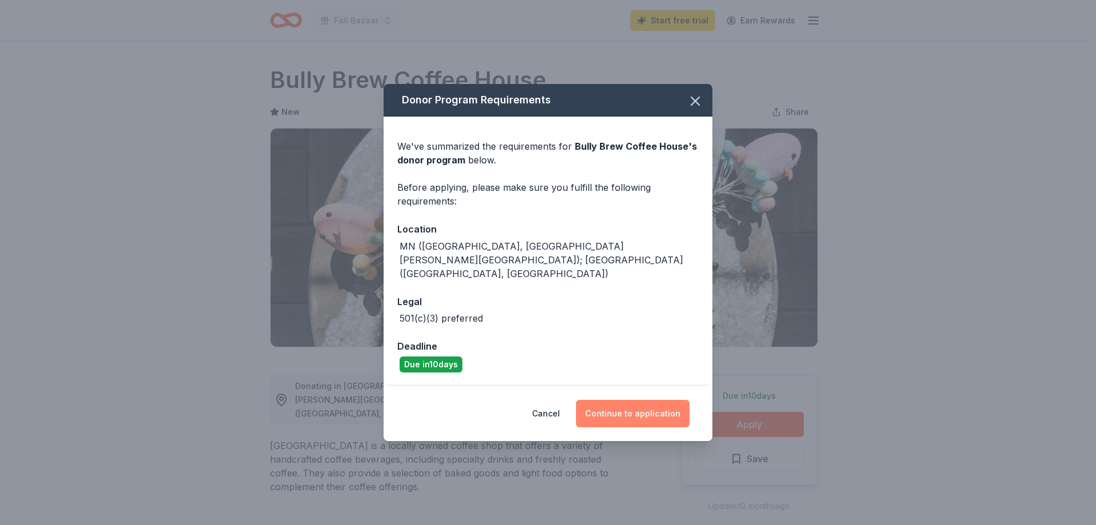
click at [617, 400] on button "Continue to application" at bounding box center [633, 413] width 114 height 27
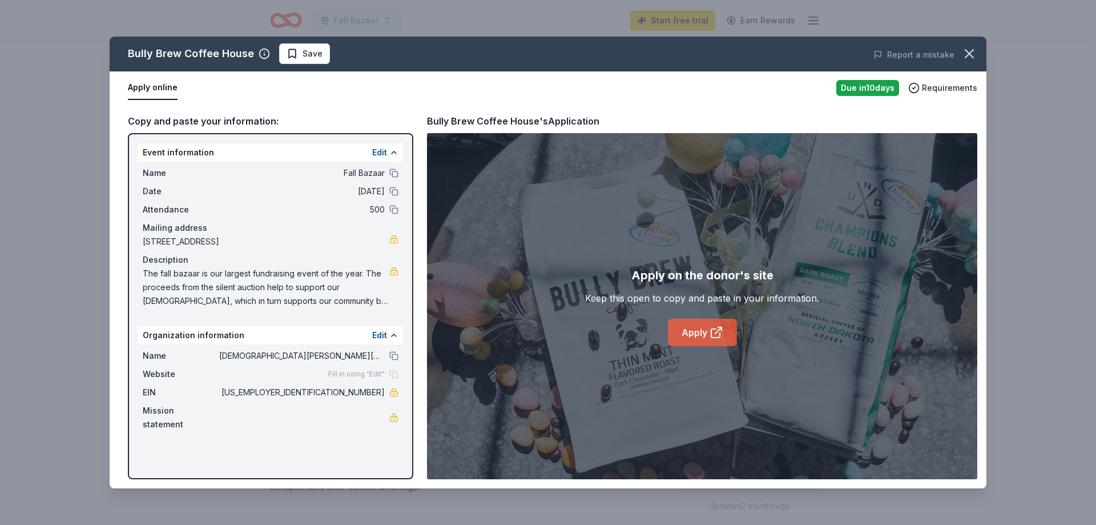
click at [708, 332] on link "Apply" at bounding box center [702, 332] width 69 height 27
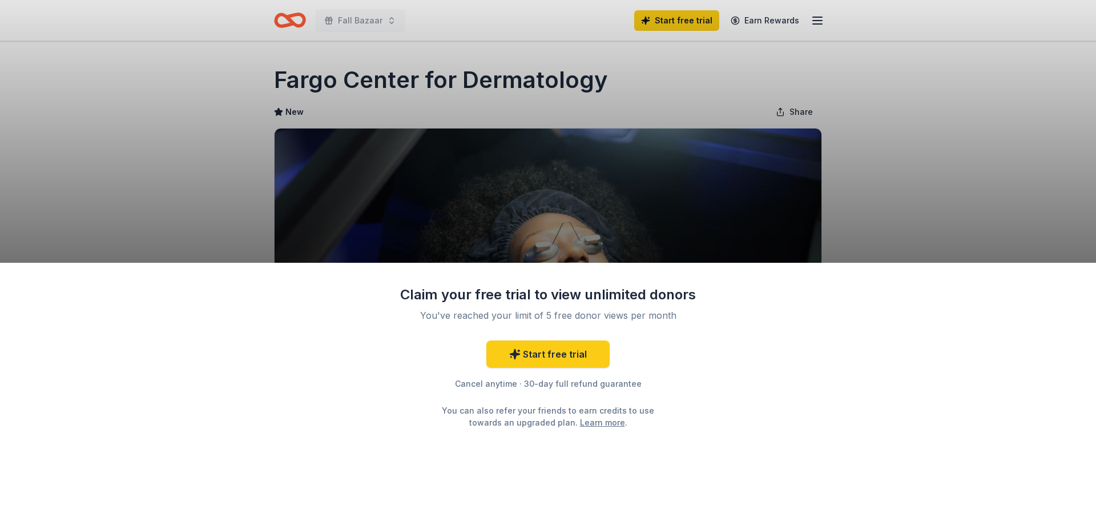
click at [991, 151] on div "Claim your free trial to view unlimited donors You've reached your limit of 5 f…" at bounding box center [548, 262] width 1096 height 525
click at [566, 357] on link "Start free trial" at bounding box center [548, 353] width 123 height 27
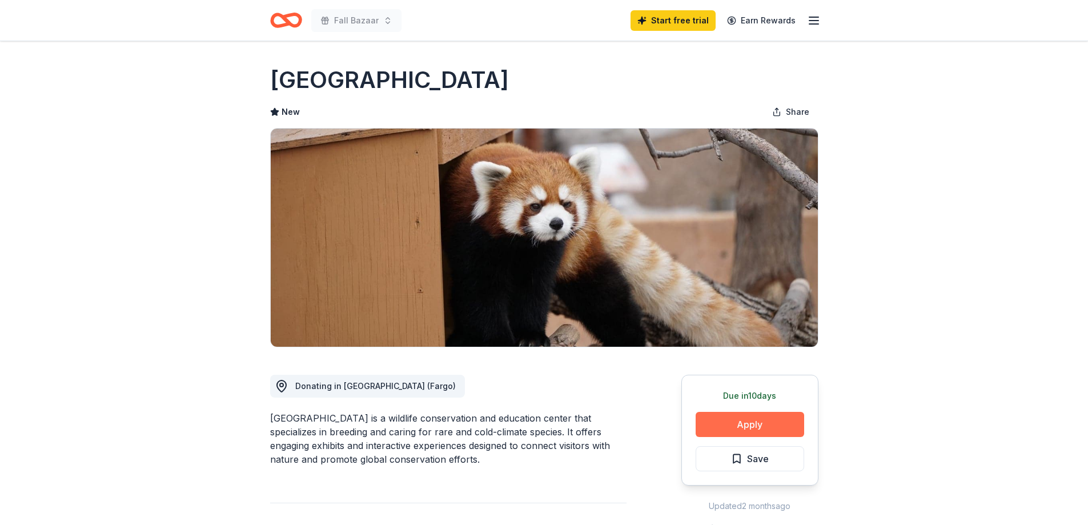
click at [767, 425] on button "Apply" at bounding box center [749, 424] width 108 height 25
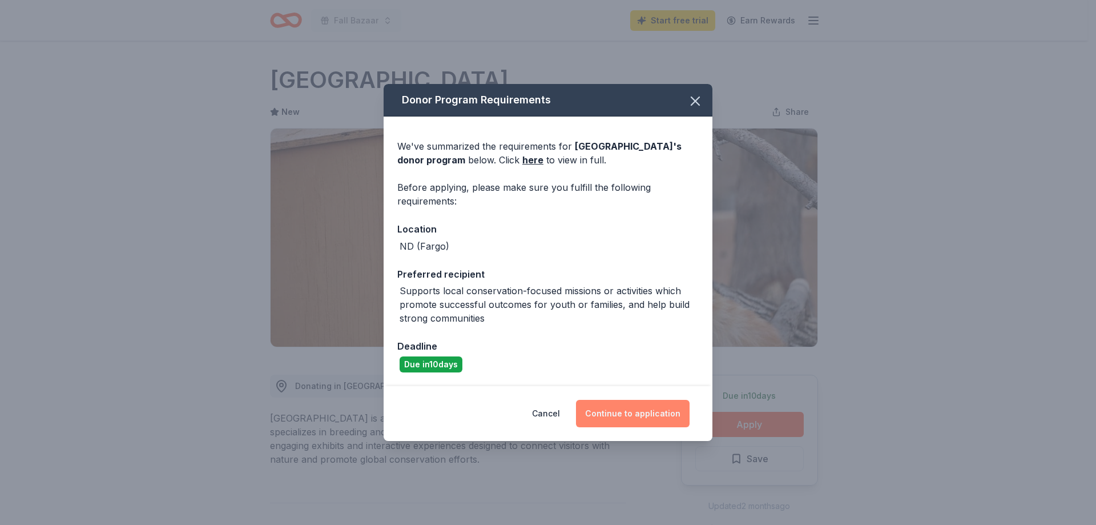
click at [652, 408] on button "Continue to application" at bounding box center [633, 413] width 114 height 27
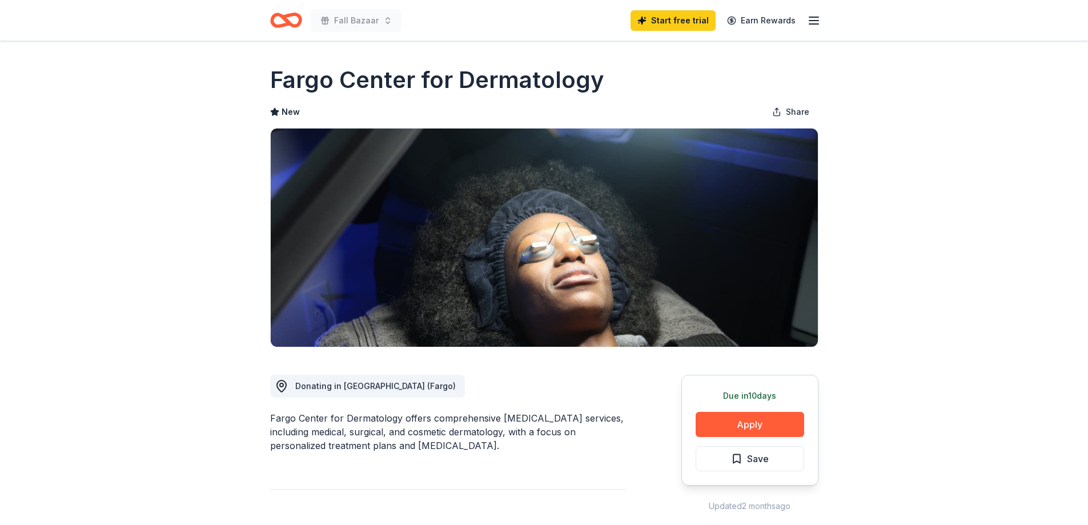
click at [777, 436] on button "Apply" at bounding box center [749, 424] width 108 height 25
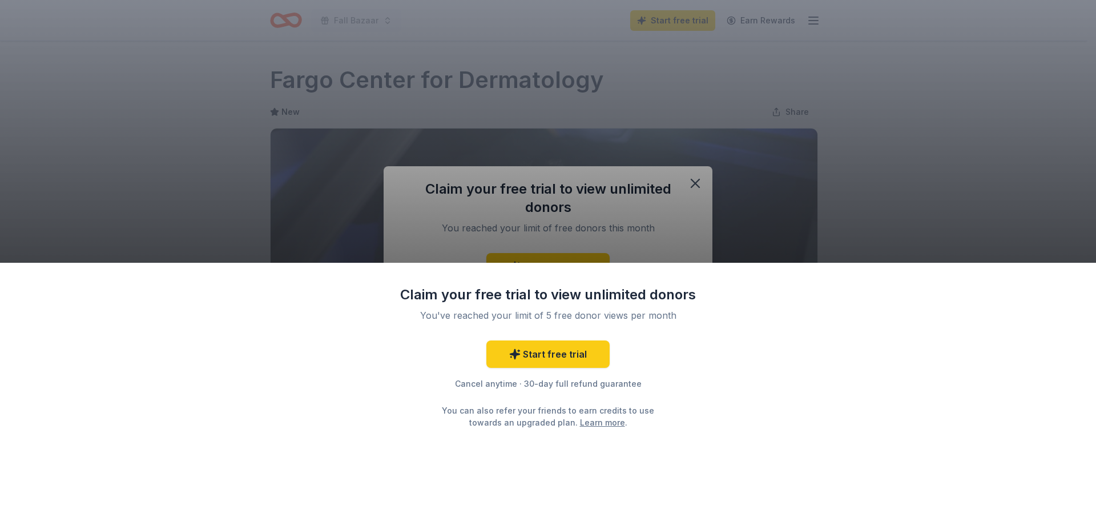
click at [695, 183] on div "Claim your free trial to view unlimited donors You've reached your limit of 5 f…" at bounding box center [548, 262] width 1096 height 525
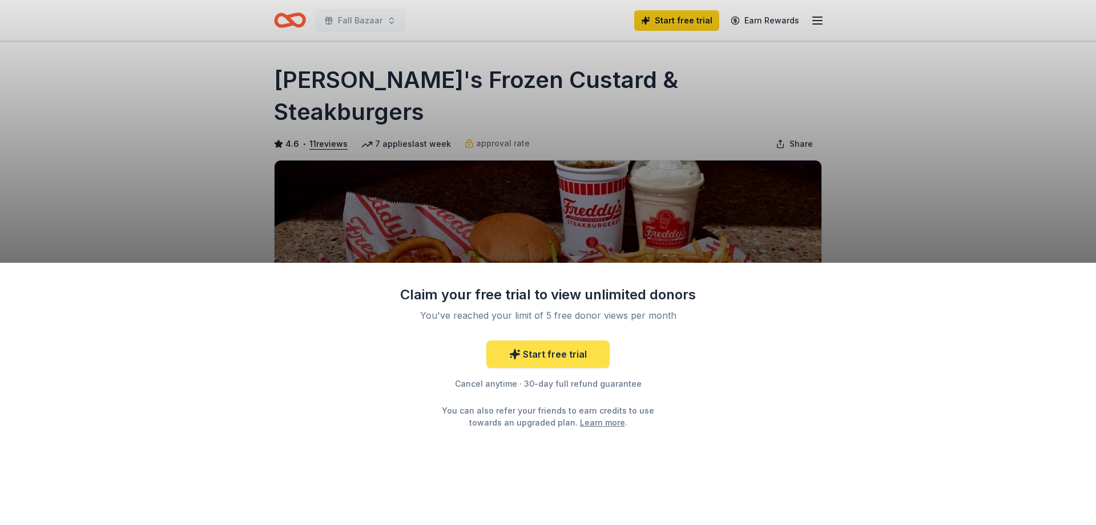
click at [584, 352] on link "Start free trial" at bounding box center [548, 353] width 123 height 27
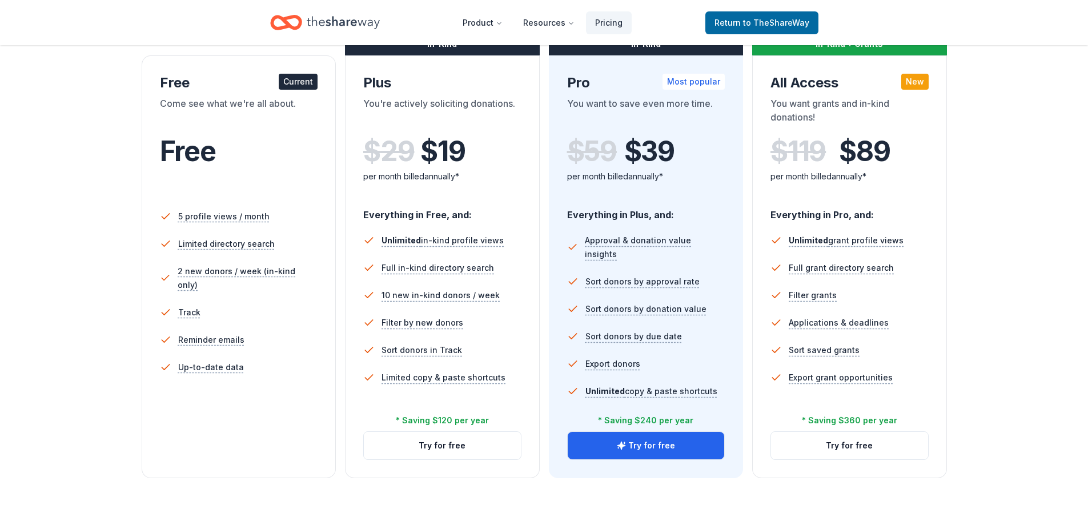
scroll to position [196, 0]
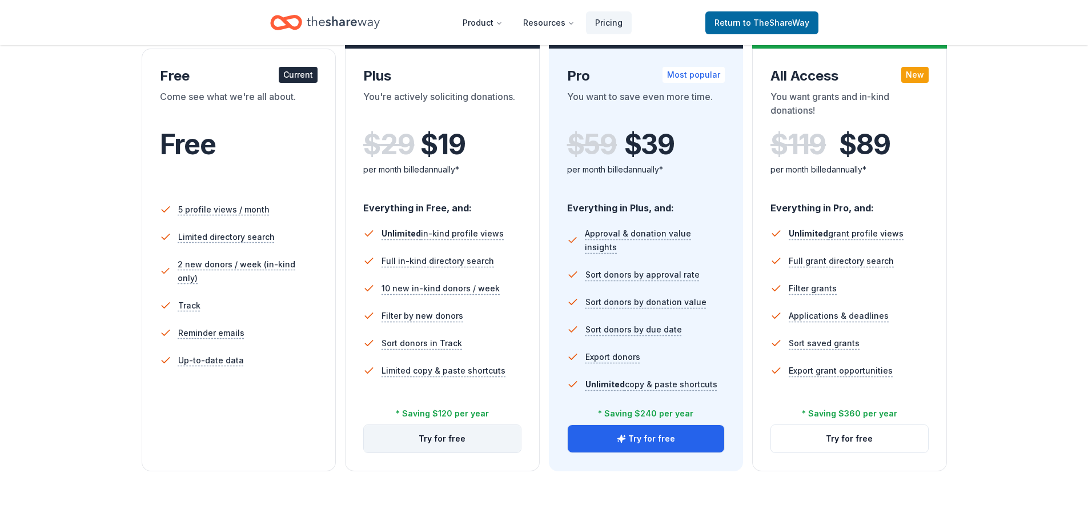
click at [446, 438] on button "Try for free" at bounding box center [442, 438] width 157 height 27
